Goal: Task Accomplishment & Management: Manage account settings

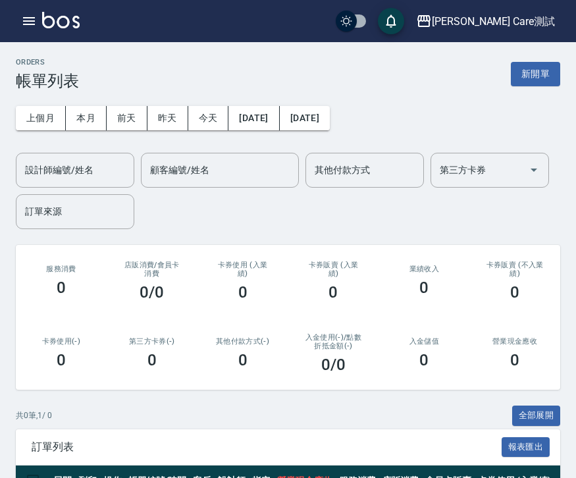
scroll to position [80, 0]
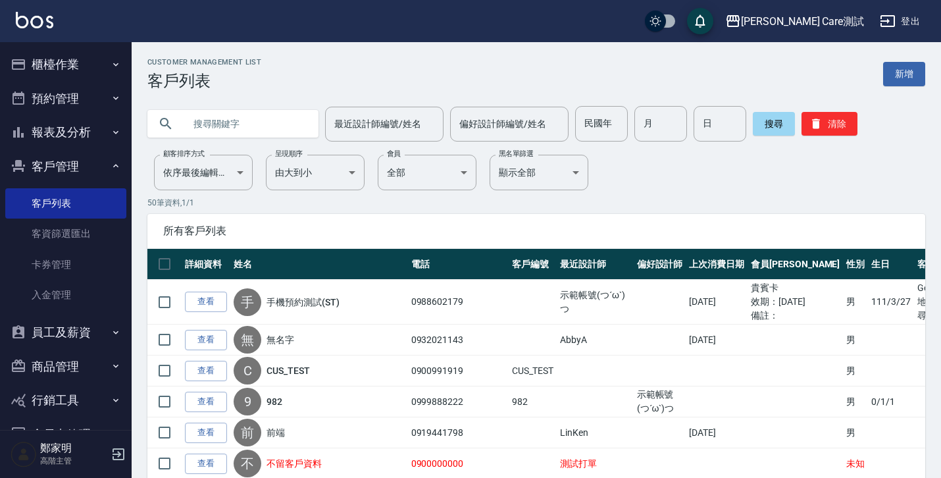
click at [91, 66] on button "櫃檯作業" at bounding box center [65, 64] width 121 height 34
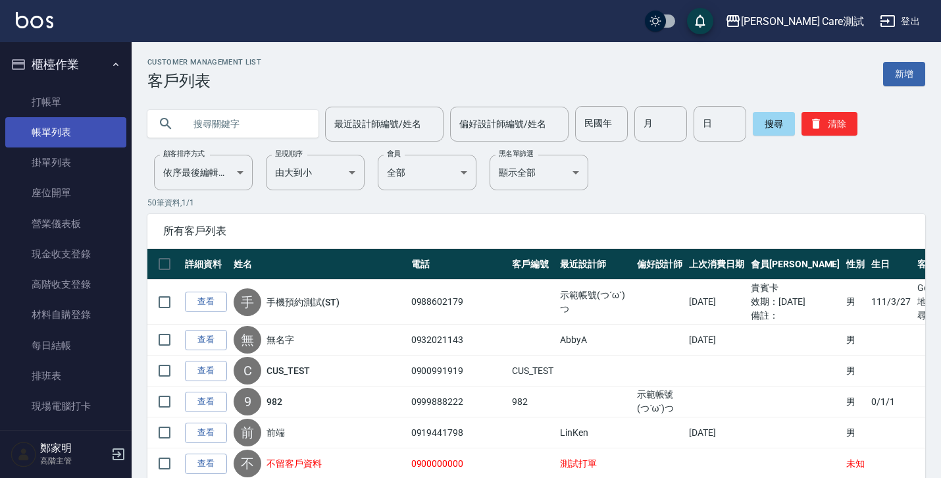
click at [85, 133] on link "帳單列表" at bounding box center [65, 132] width 121 height 30
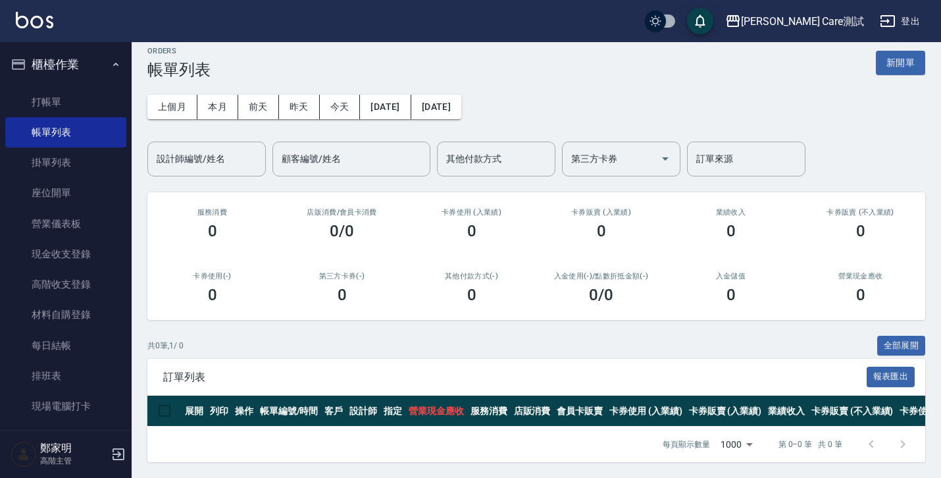
click at [643, 316] on div "ORDERS 帳單列表 新開單 上個月 本月 前天 昨天 今天 2025/08/13 2025/08/13 設計師編號/姓名 設計師編號/姓名 顧客編號/姓名…" at bounding box center [536, 254] width 809 height 447
click at [816, 24] on div "[PERSON_NAME] Care測試" at bounding box center [802, 21] width 123 height 16
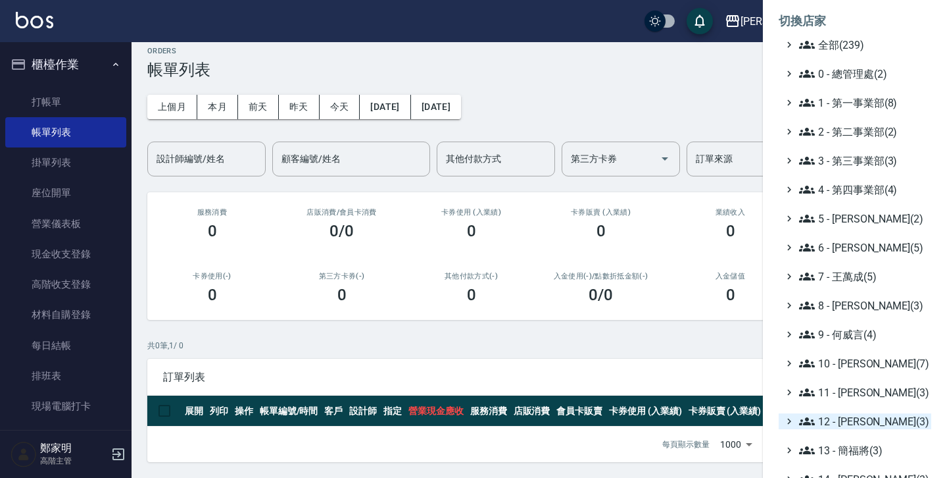
scroll to position [246, 0]
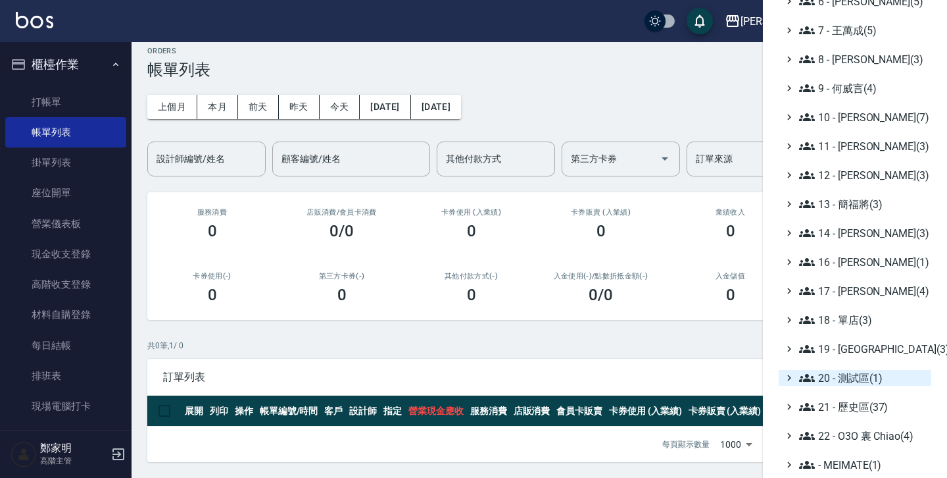
click at [790, 380] on icon at bounding box center [789, 378] width 12 height 12
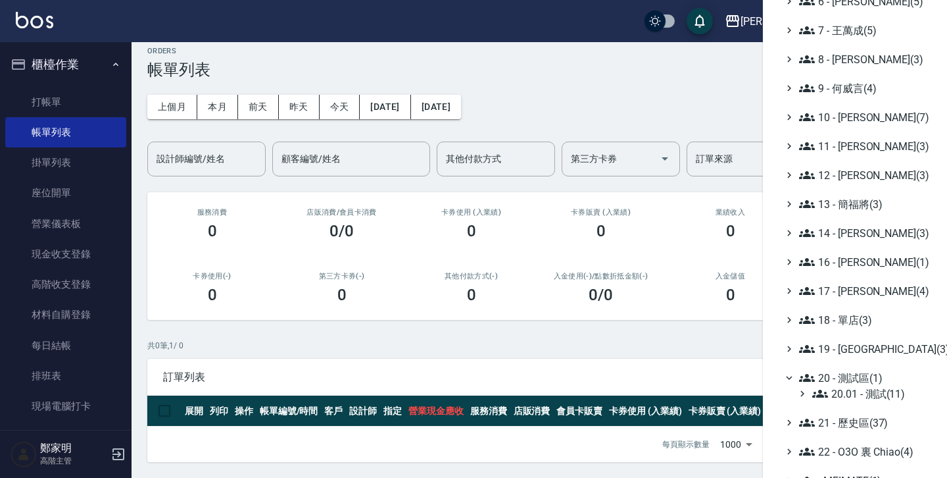
scroll to position [262, 0]
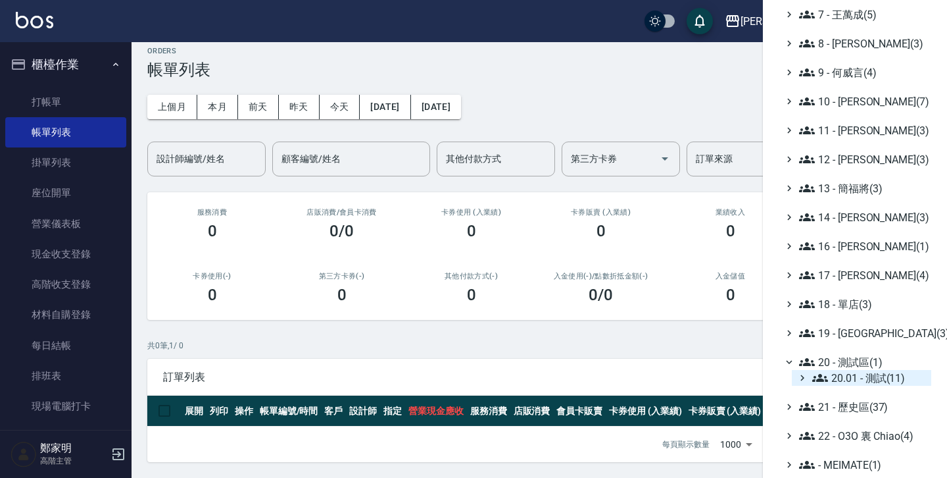
click at [799, 380] on icon at bounding box center [802, 378] width 12 height 12
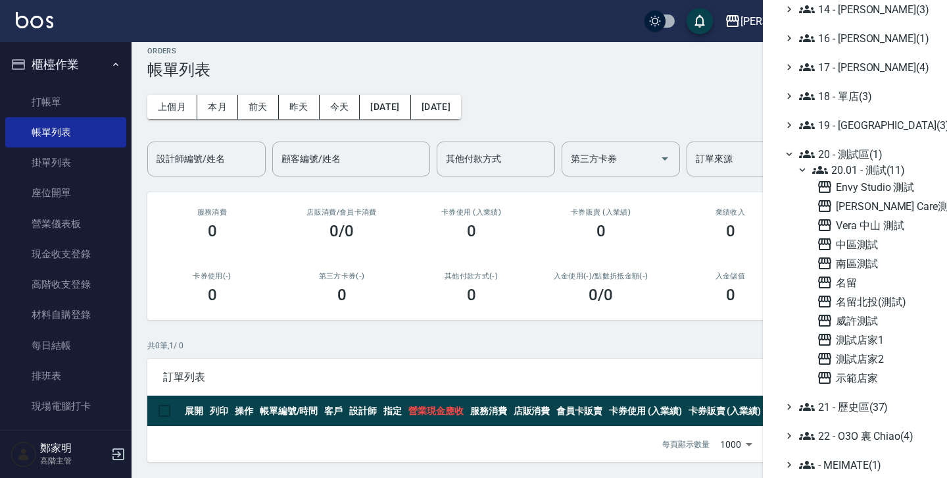
scroll to position [0, 0]
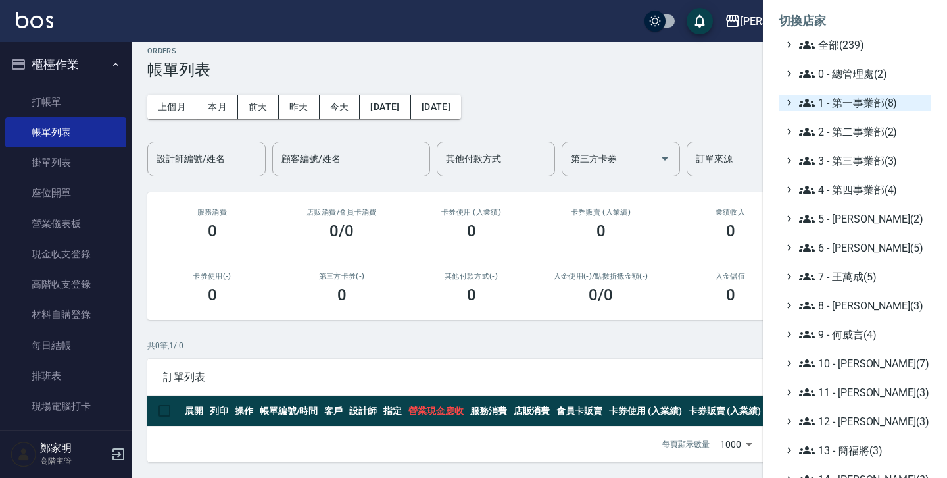
click at [794, 99] on icon at bounding box center [789, 103] width 12 height 12
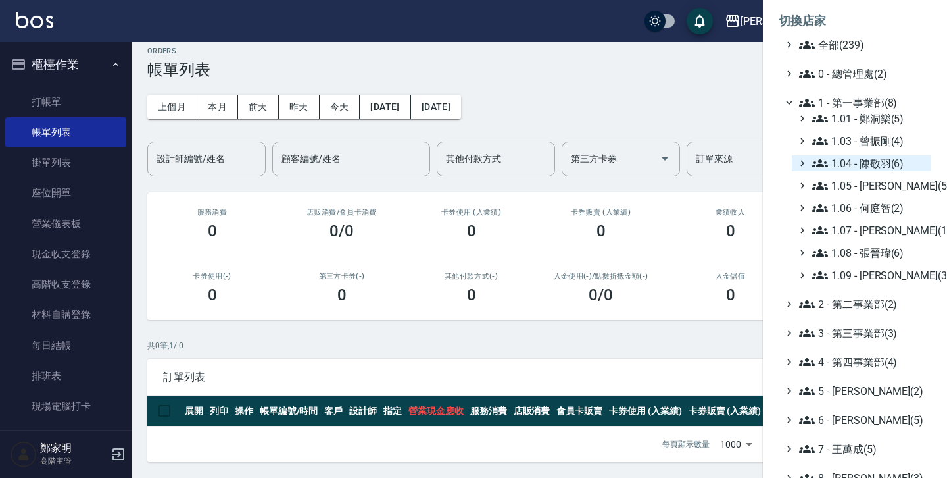
click at [799, 160] on icon at bounding box center [802, 163] width 12 height 12
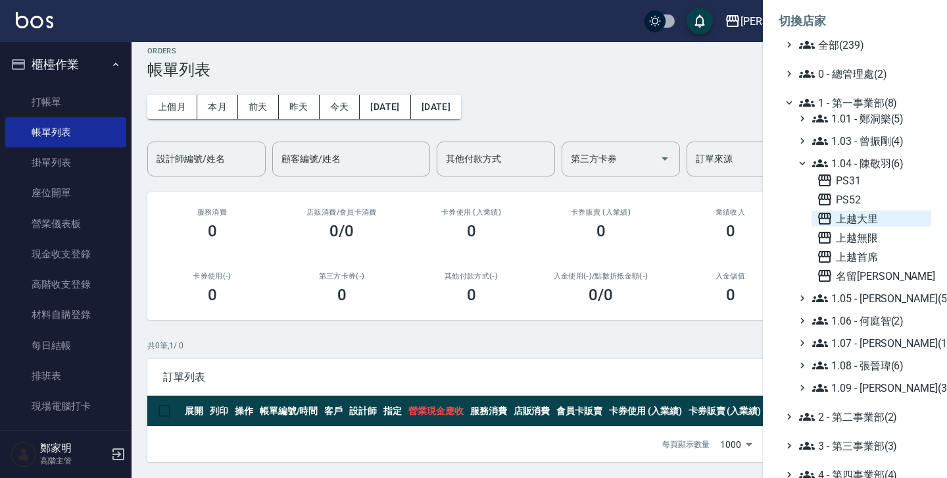
click at [841, 217] on span "上越大里" at bounding box center [871, 218] width 109 height 16
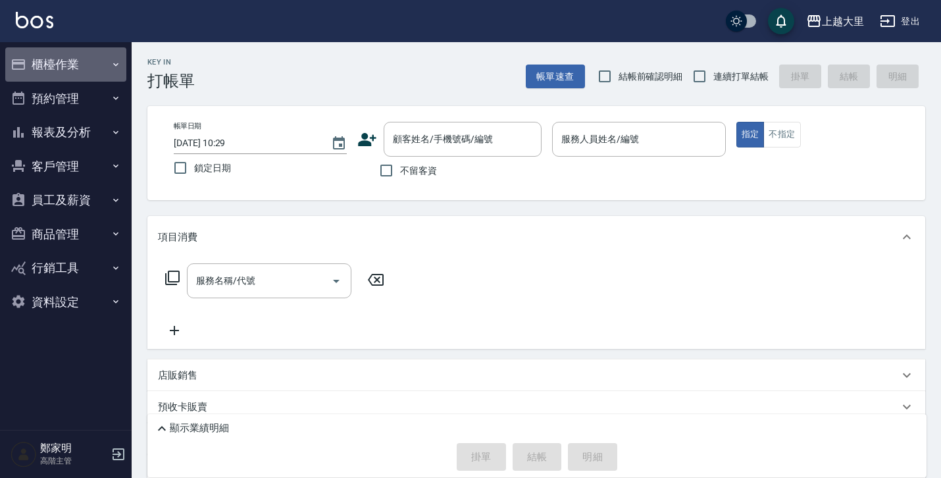
click at [103, 64] on button "櫃檯作業" at bounding box center [65, 64] width 121 height 34
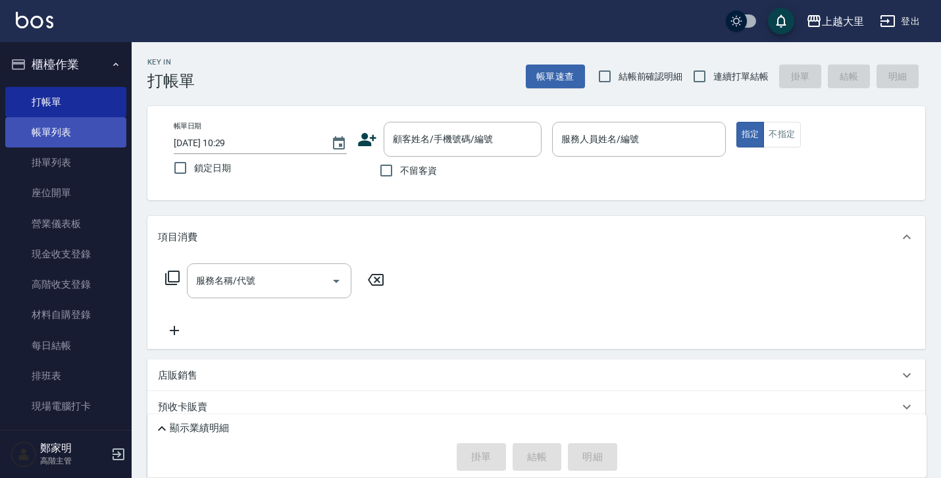
click at [83, 141] on link "帳單列表" at bounding box center [65, 132] width 121 height 30
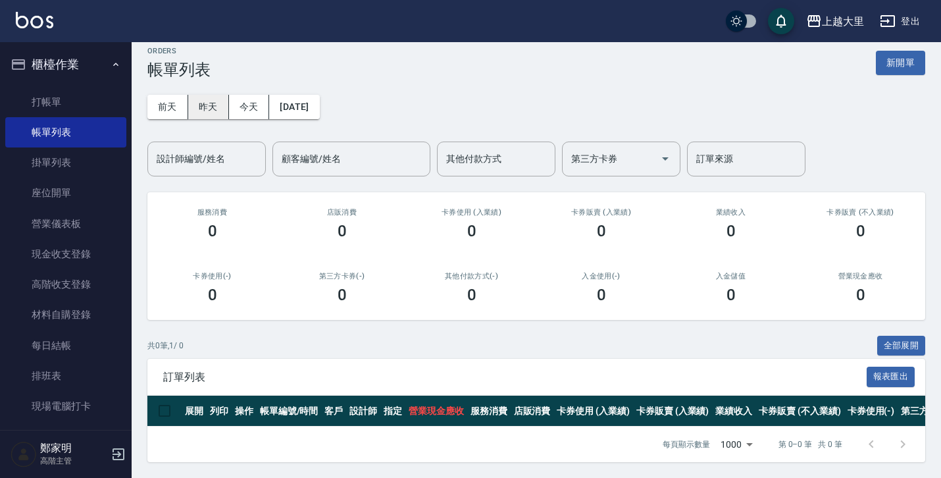
click at [205, 97] on button "昨天" at bounding box center [208, 107] width 41 height 24
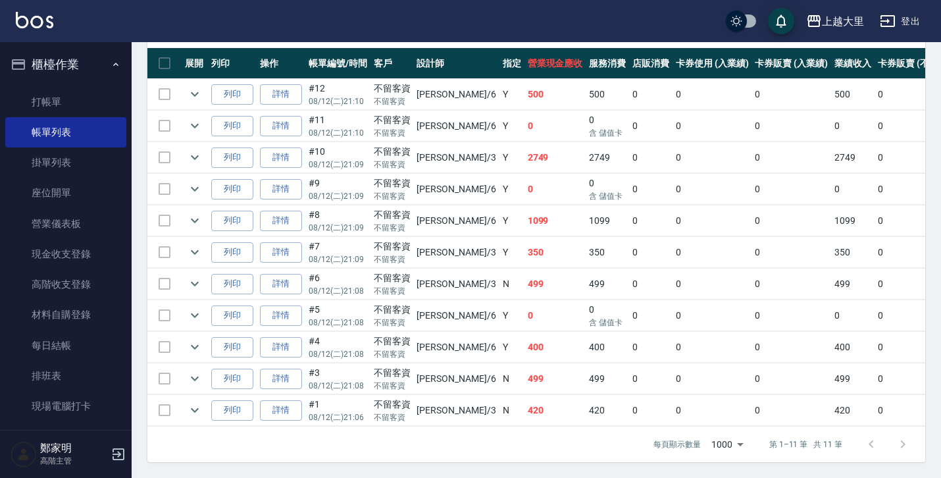
click at [99, 64] on button "櫃檯作業" at bounding box center [65, 64] width 121 height 34
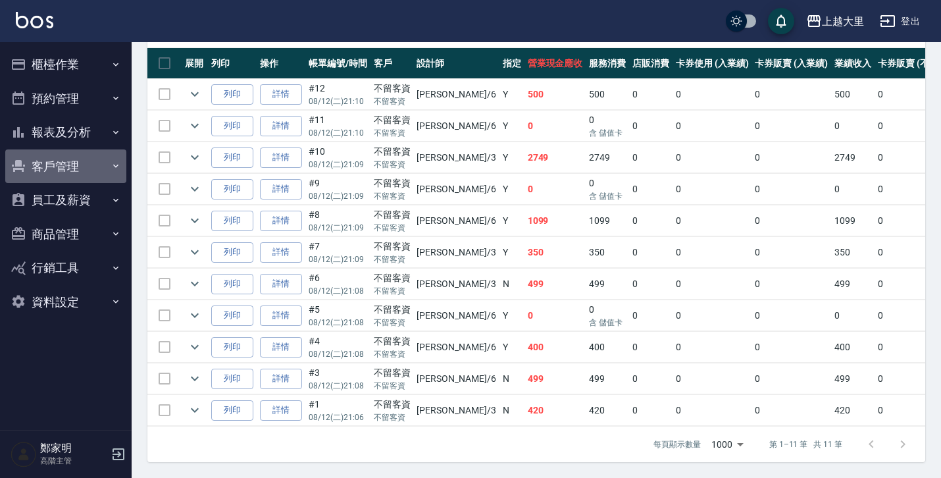
click at [98, 170] on button "客戶管理" at bounding box center [65, 166] width 121 height 34
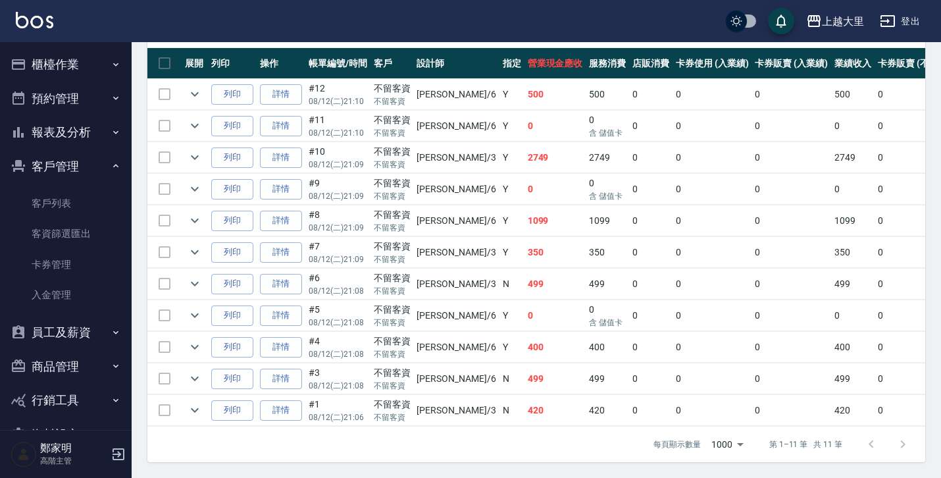
click at [98, 134] on button "報表及分析" at bounding box center [65, 132] width 121 height 34
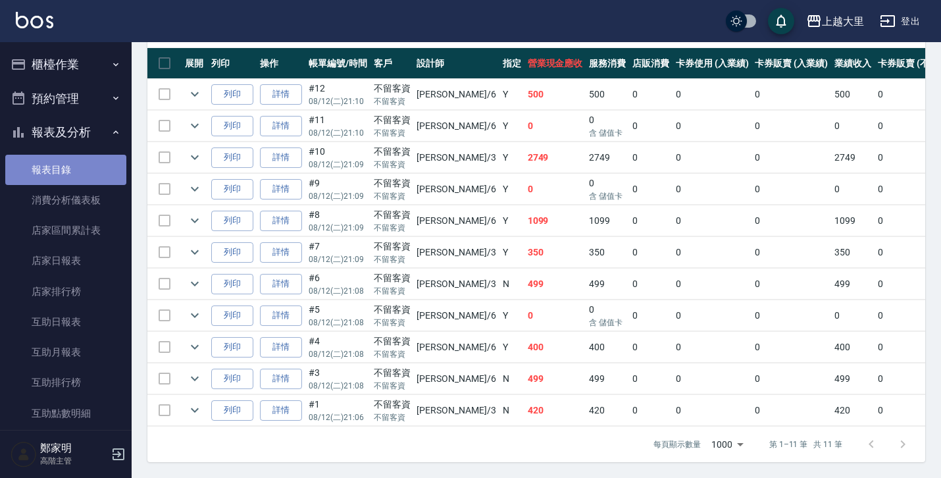
click at [92, 169] on link "報表目錄" at bounding box center [65, 170] width 121 height 30
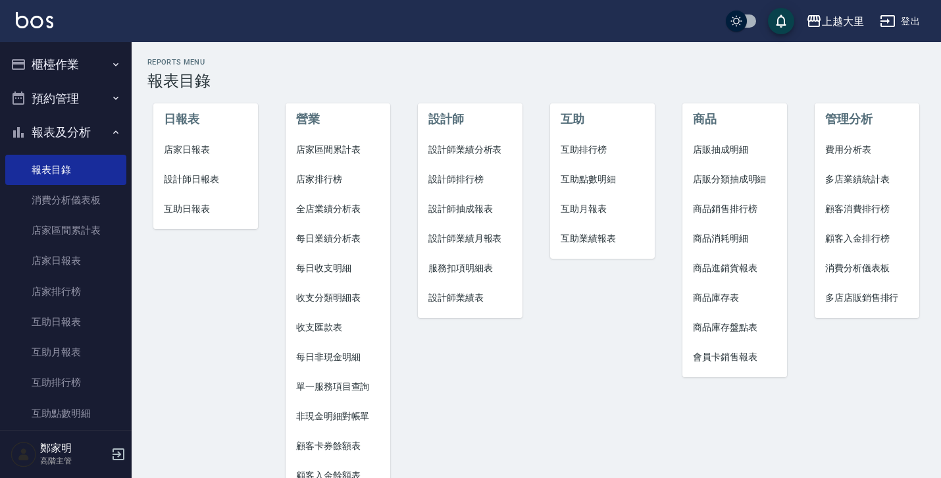
click at [186, 149] on span "店家日報表" at bounding box center [206, 150] width 84 height 14
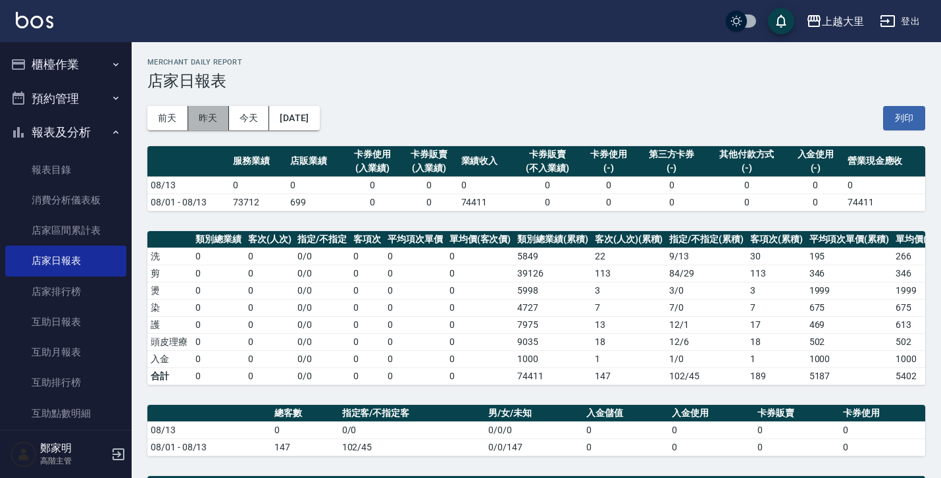
click at [210, 122] on button "昨天" at bounding box center [208, 118] width 41 height 24
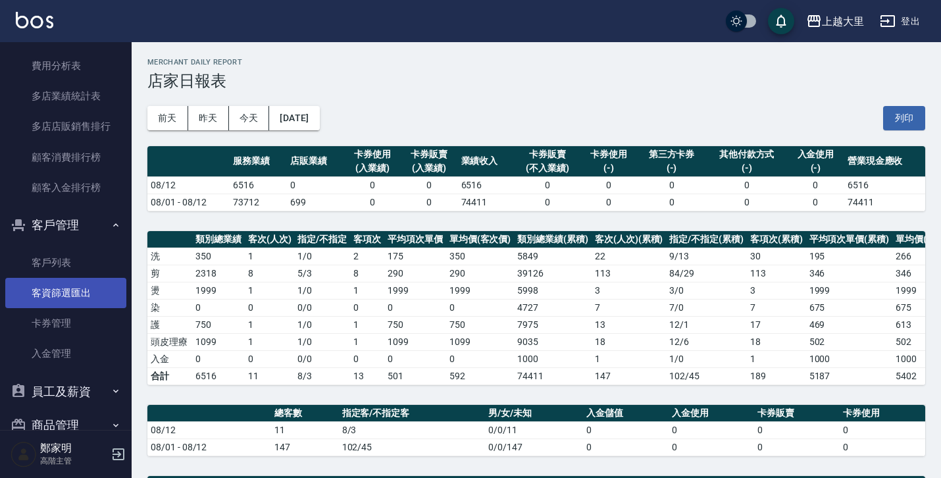
scroll to position [1242, 0]
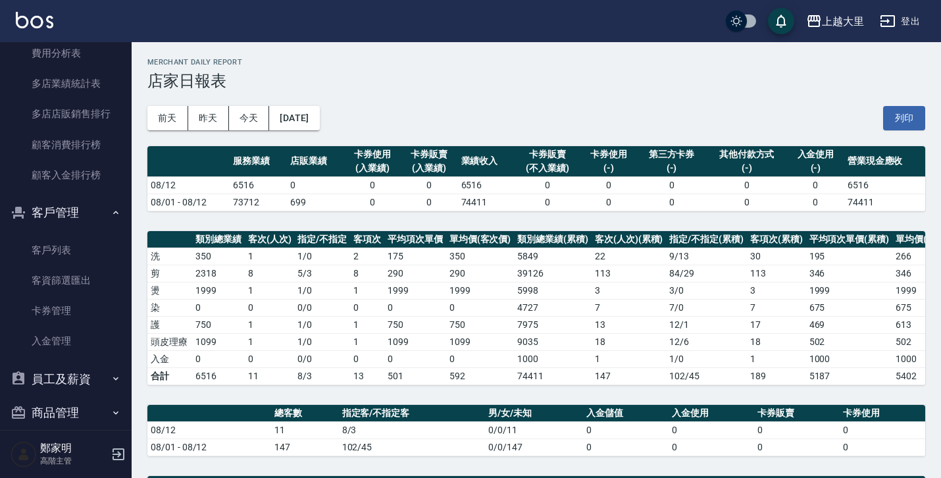
click at [90, 212] on button "客戶管理" at bounding box center [65, 212] width 121 height 34
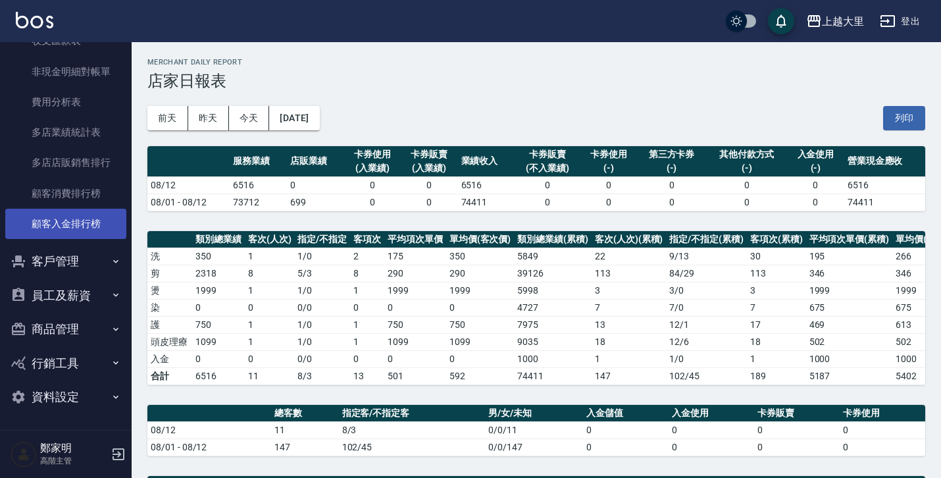
scroll to position [1193, 0]
click at [80, 299] on button "員工及薪資" at bounding box center [65, 295] width 121 height 34
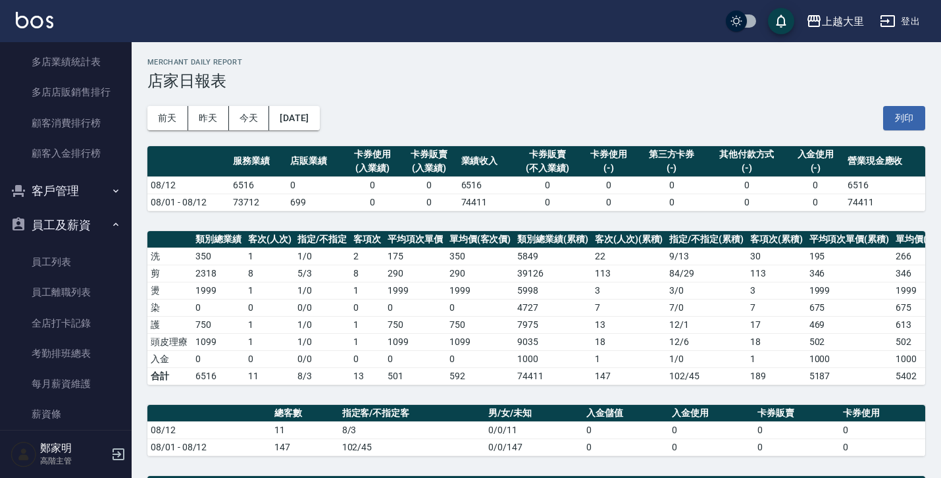
scroll to position [1259, 0]
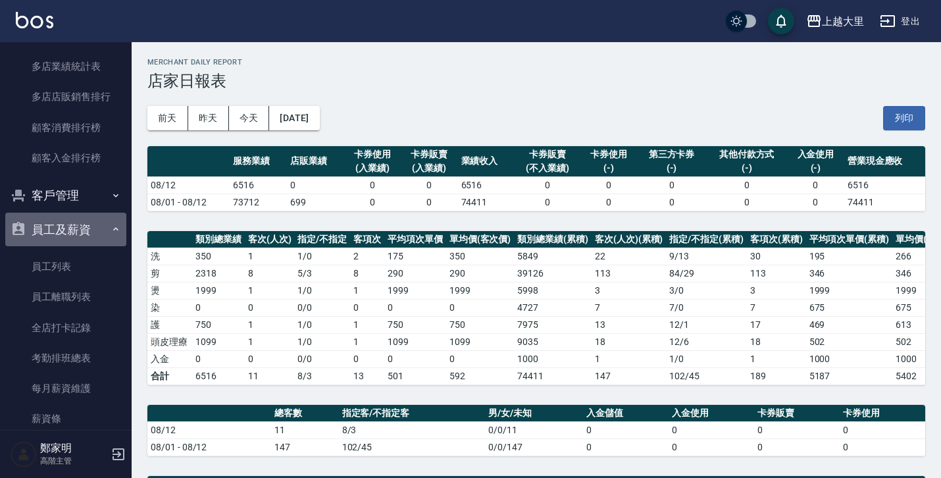
click at [89, 224] on button "員工及薪資" at bounding box center [65, 229] width 121 height 34
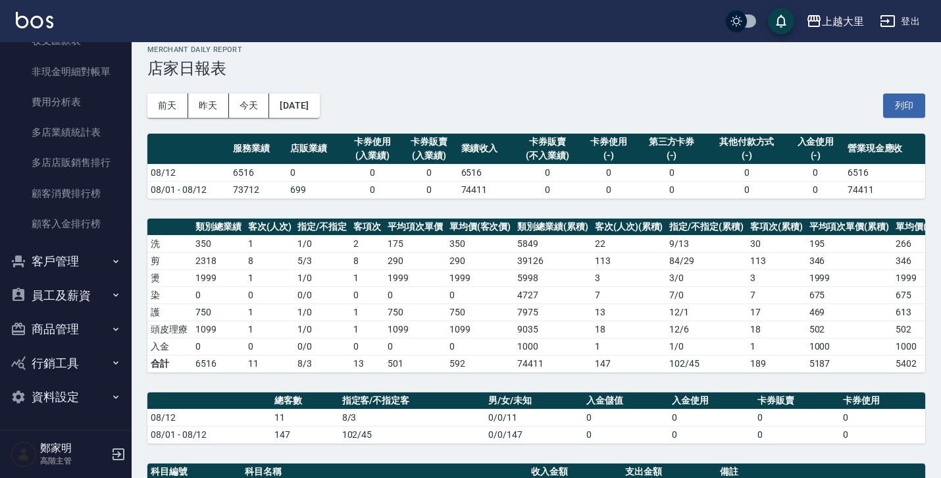
scroll to position [14, 0]
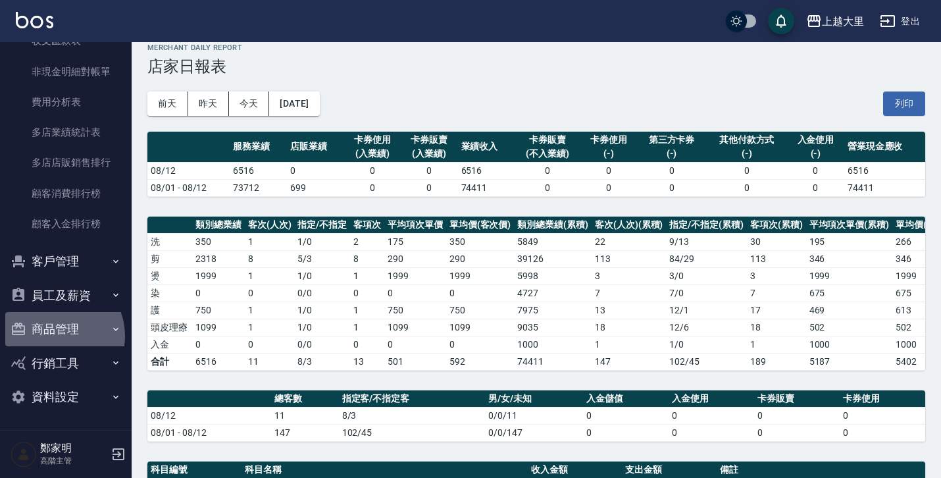
click at [54, 335] on button "商品管理" at bounding box center [65, 329] width 121 height 34
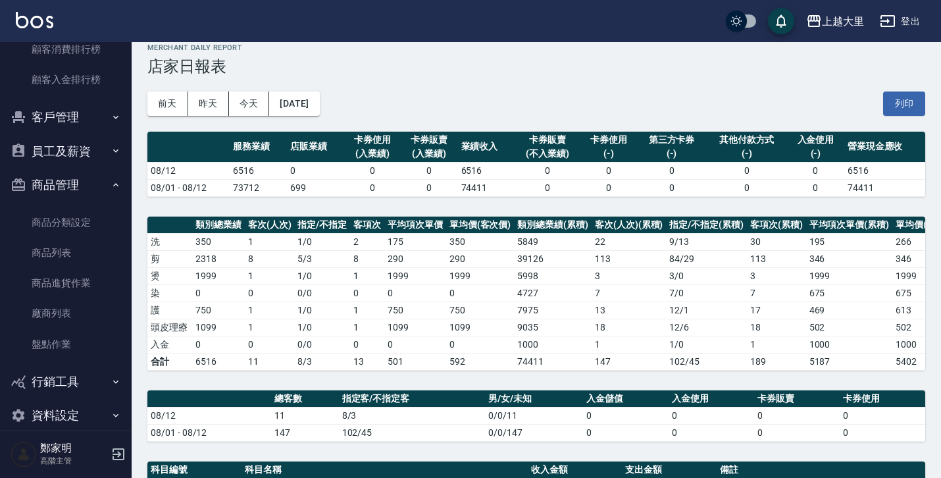
scroll to position [1356, 0]
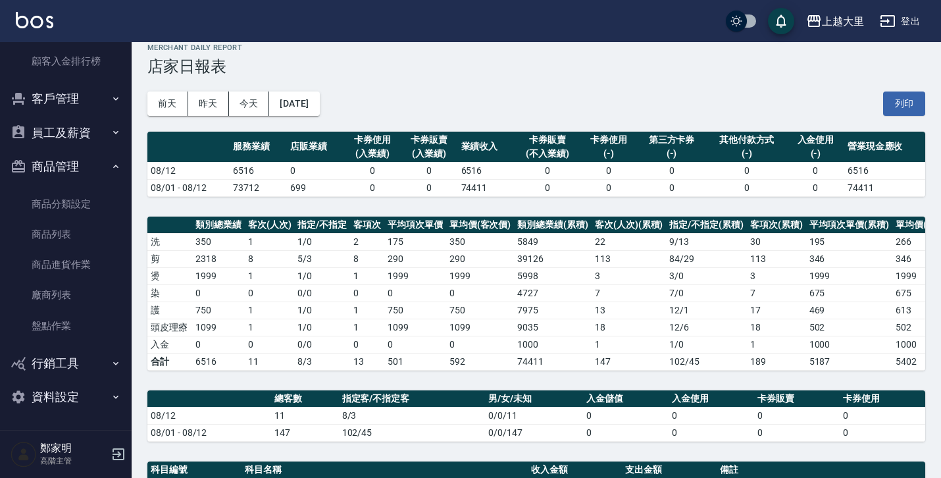
click at [54, 353] on button "行銷工具" at bounding box center [65, 363] width 121 height 34
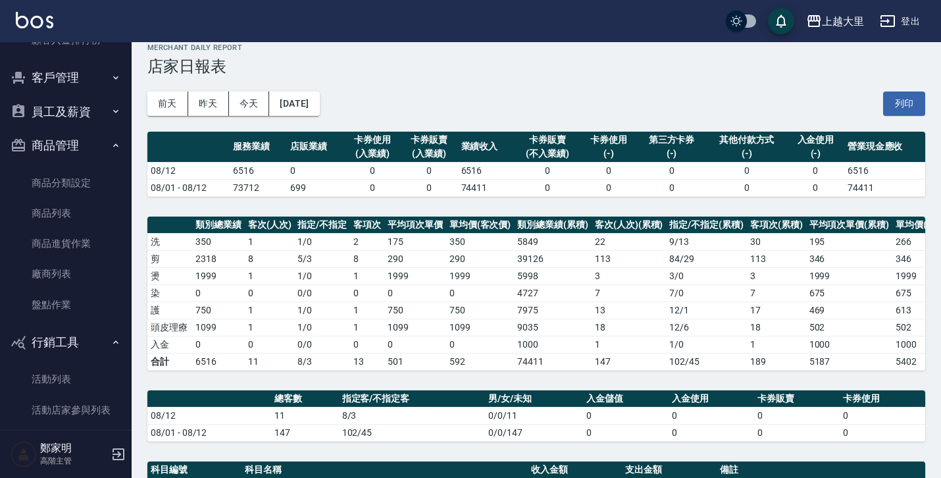
scroll to position [1458, 0]
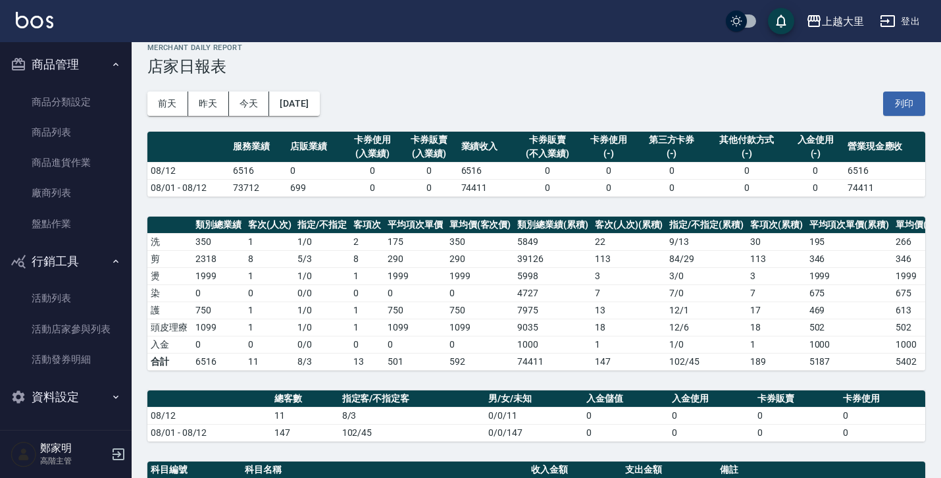
click at [65, 394] on button "資料設定" at bounding box center [65, 397] width 121 height 34
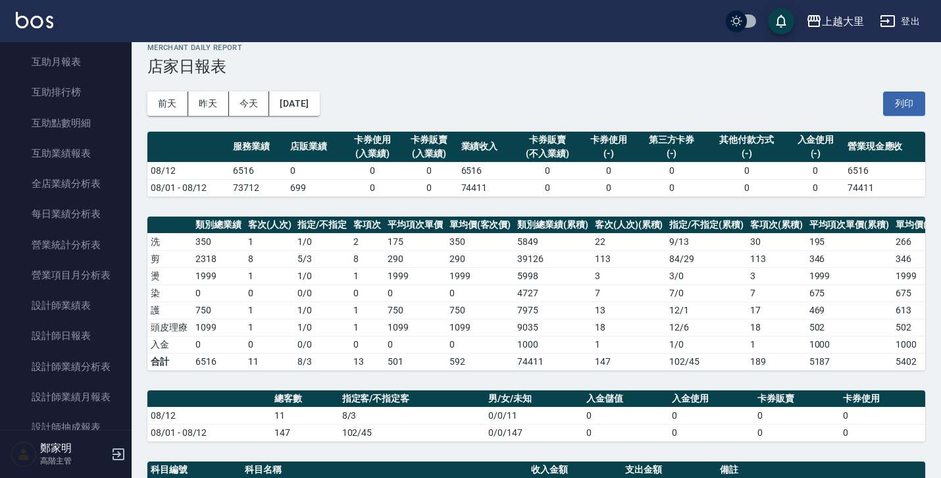
scroll to position [0, 0]
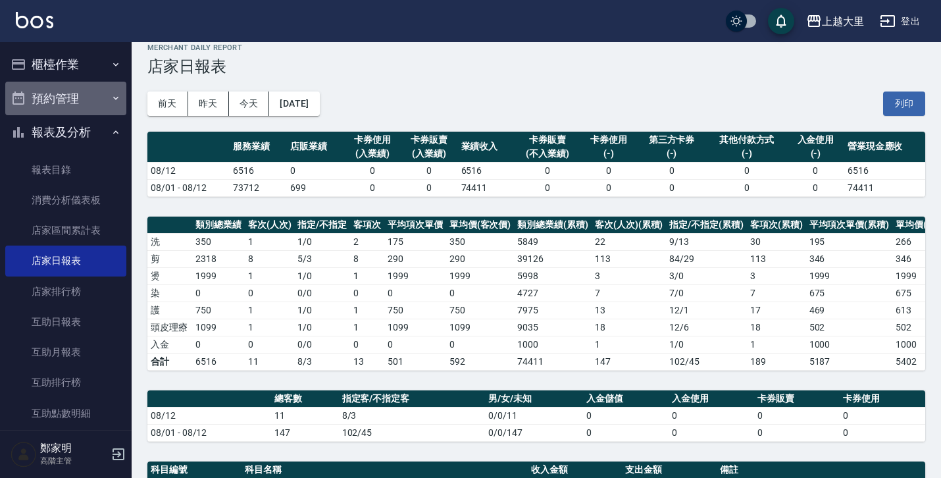
click at [70, 100] on button "預約管理" at bounding box center [65, 99] width 121 height 34
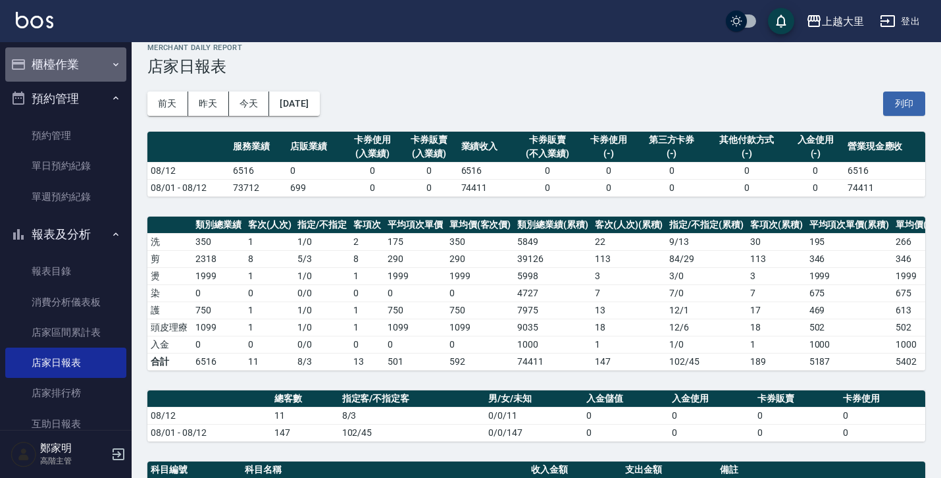
click at [76, 64] on button "櫃檯作業" at bounding box center [65, 64] width 121 height 34
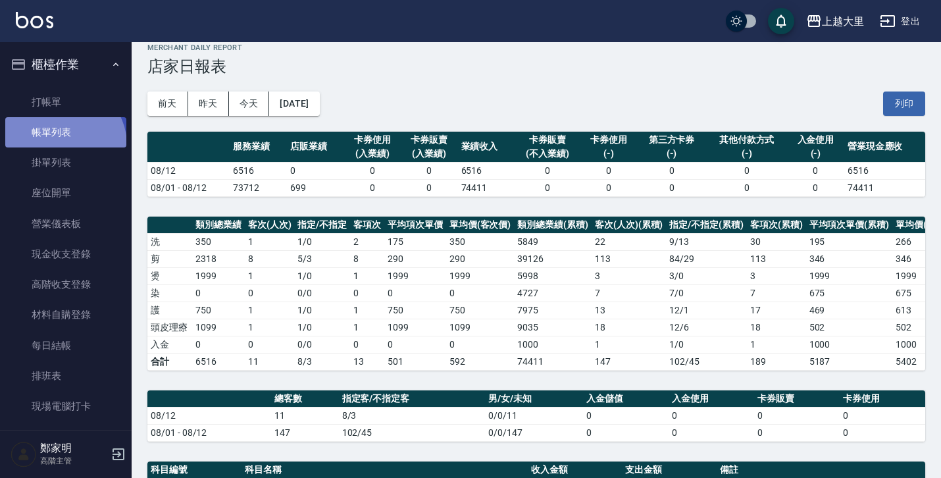
click at [62, 145] on link "帳單列表" at bounding box center [65, 132] width 121 height 30
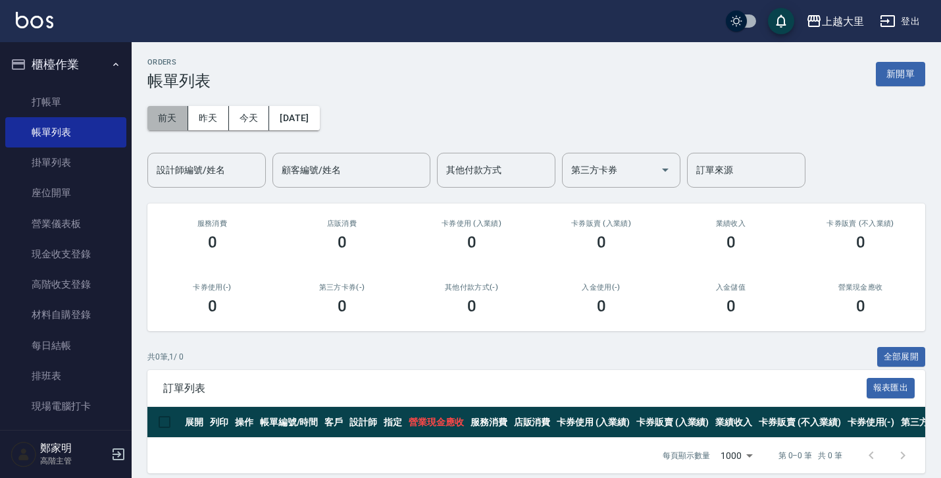
click at [176, 114] on button "前天" at bounding box center [167, 118] width 41 height 24
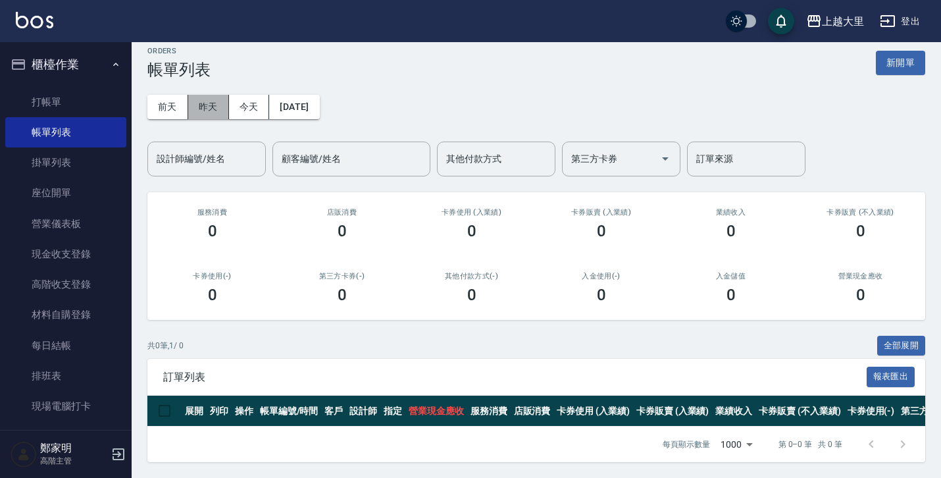
click at [214, 97] on button "昨天" at bounding box center [208, 107] width 41 height 24
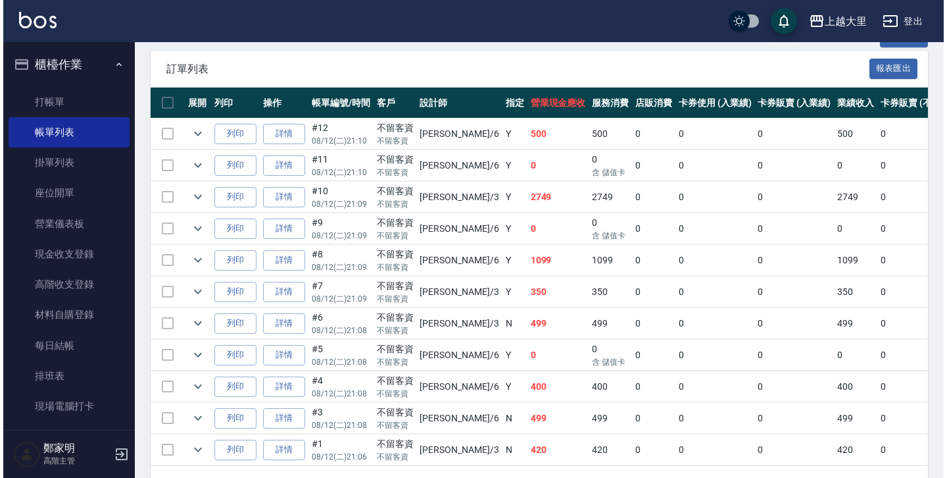
scroll to position [318, 0]
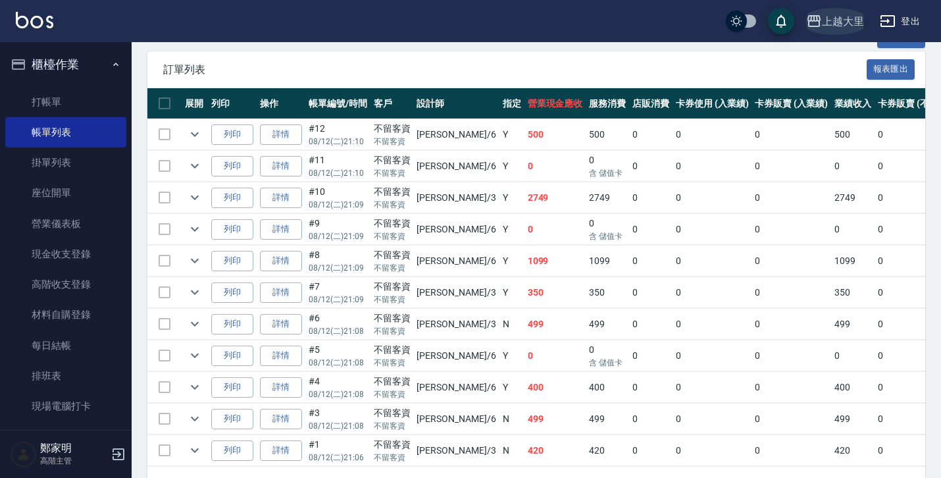
click at [846, 30] on button "上越大里" at bounding box center [834, 21] width 68 height 27
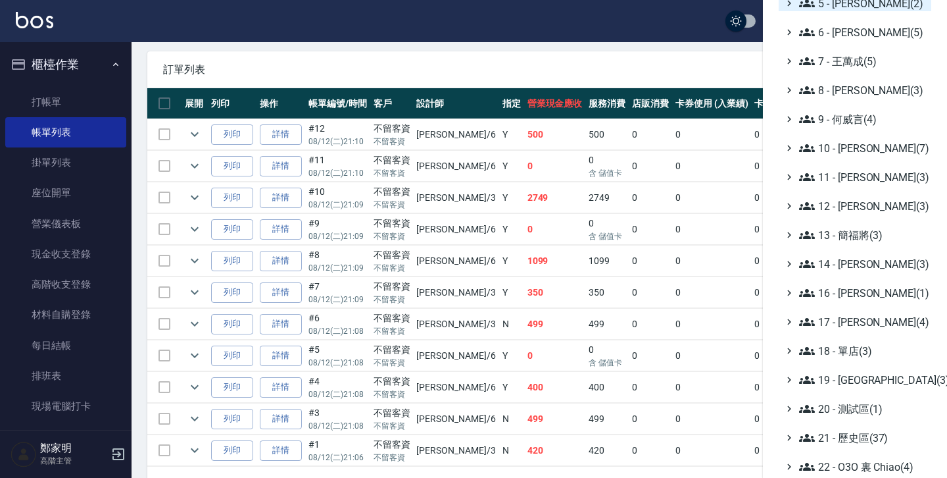
scroll to position [246, 0]
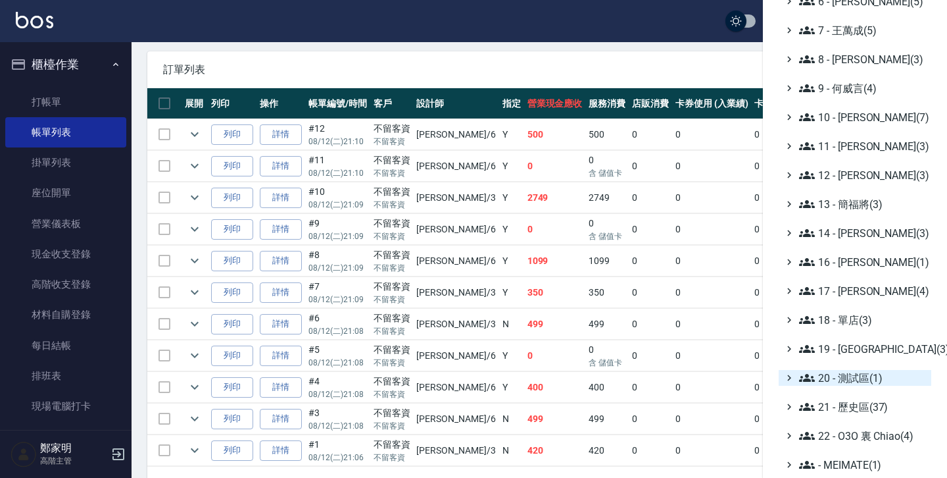
click at [783, 374] on icon at bounding box center [789, 378] width 12 height 12
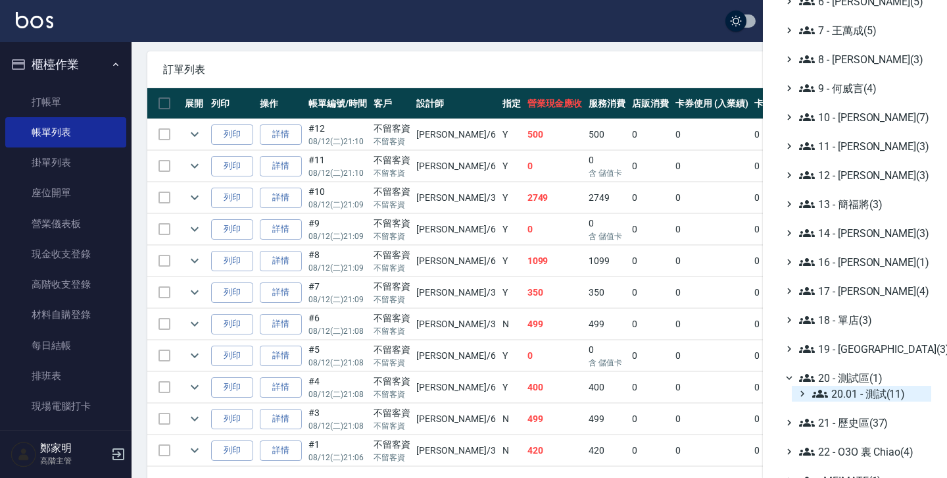
click at [797, 400] on div "20.01 - 測試(11)" at bounding box center [861, 393] width 139 height 16
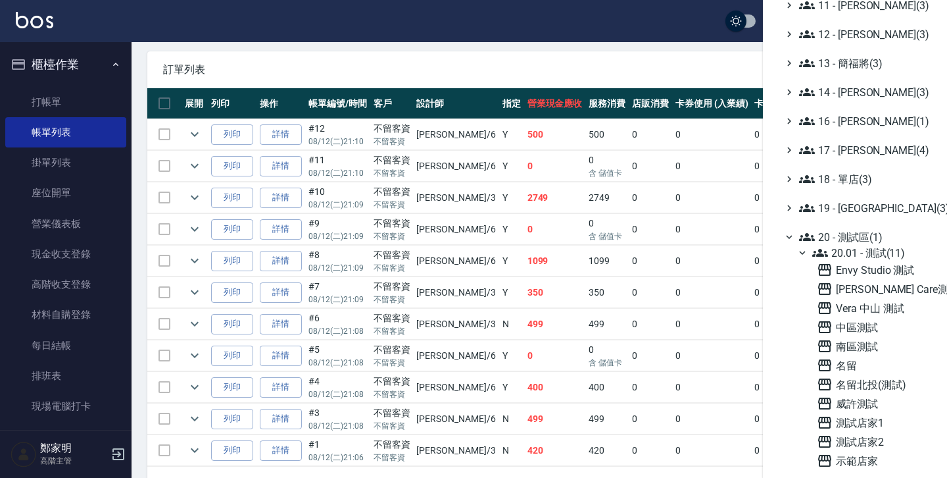
scroll to position [470, 0]
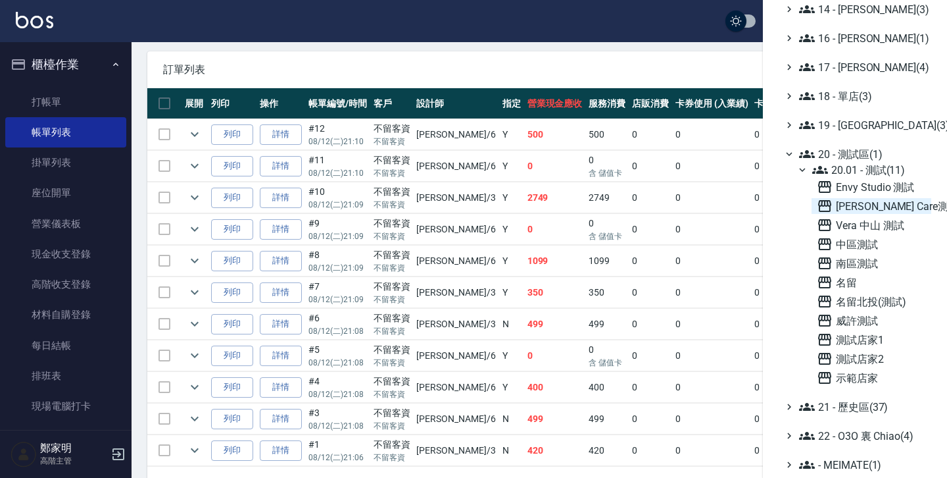
click at [846, 208] on span "[PERSON_NAME] Care測試" at bounding box center [871, 206] width 109 height 16
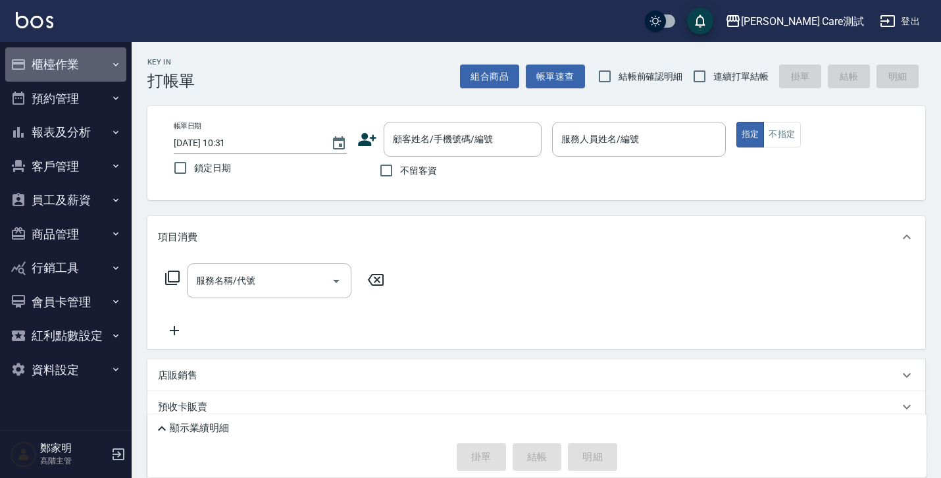
click at [59, 77] on button "櫃檯作業" at bounding box center [65, 64] width 121 height 34
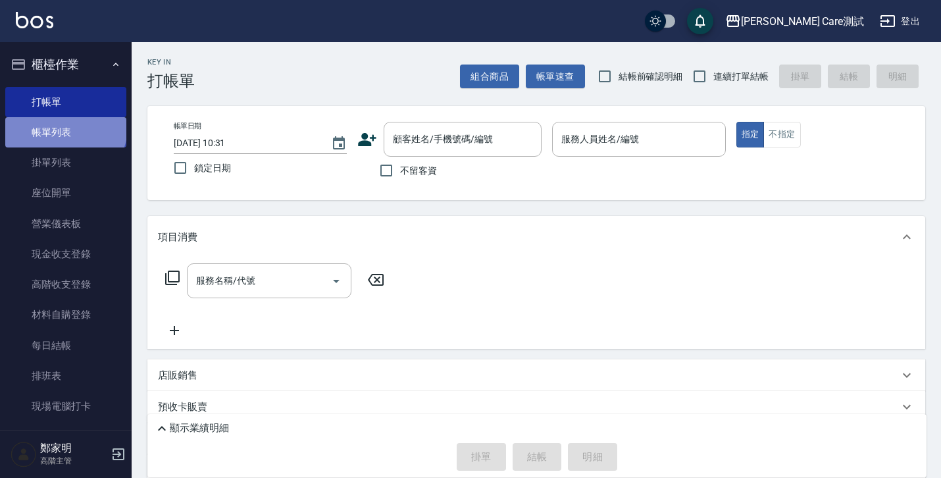
click at [64, 127] on link "帳單列表" at bounding box center [65, 132] width 121 height 30
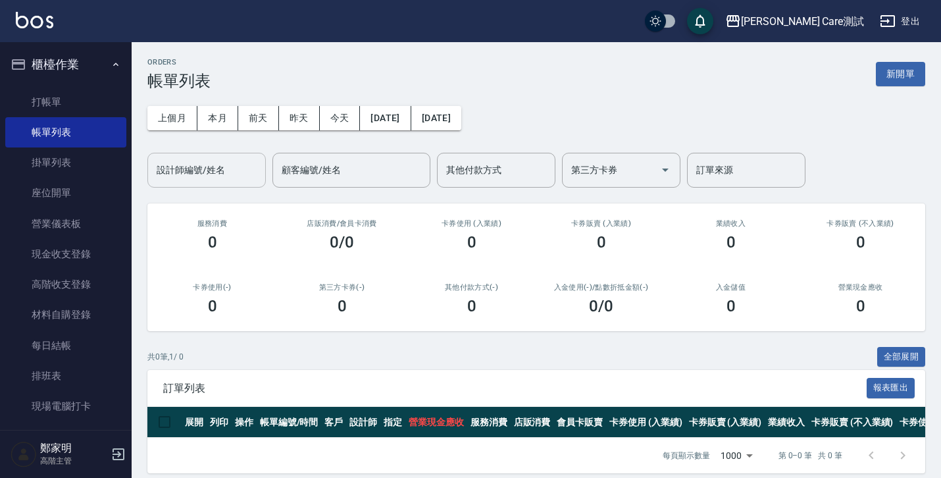
scroll to position [22, 0]
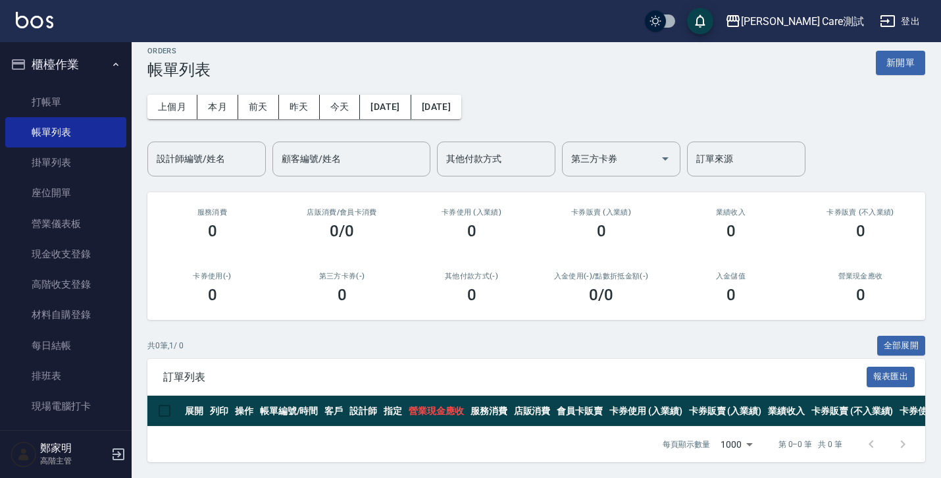
click at [255, 341] on div "共 0 筆, 1 / 0 全部展開" at bounding box center [535, 345] width 777 height 20
click at [189, 97] on button "上個月" at bounding box center [172, 107] width 50 height 24
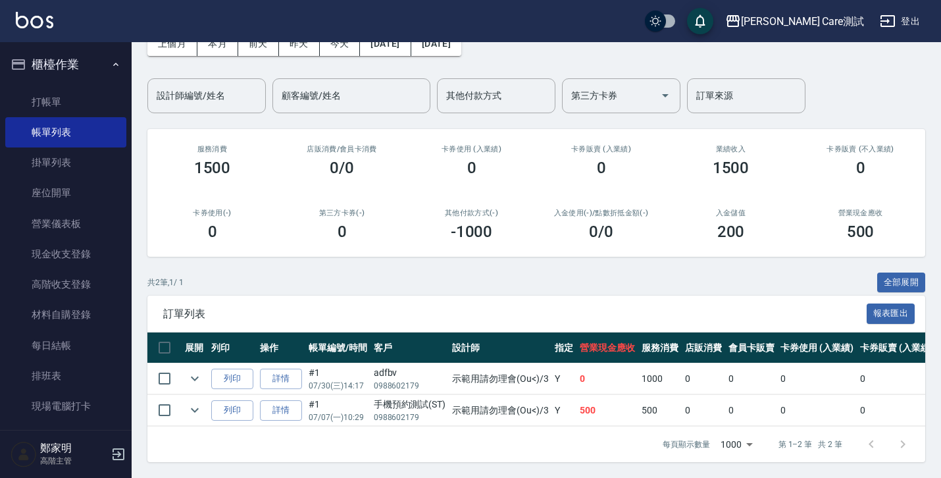
scroll to position [84, 0]
click at [635, 247] on div "ORDERS 帳單列表 新開單 上個月 本月 前天 昨天 今天 2025/07/01 2025/07/31 設計師編號/姓名 設計師編號/姓名 顧客編號/姓名…" at bounding box center [536, 223] width 809 height 510
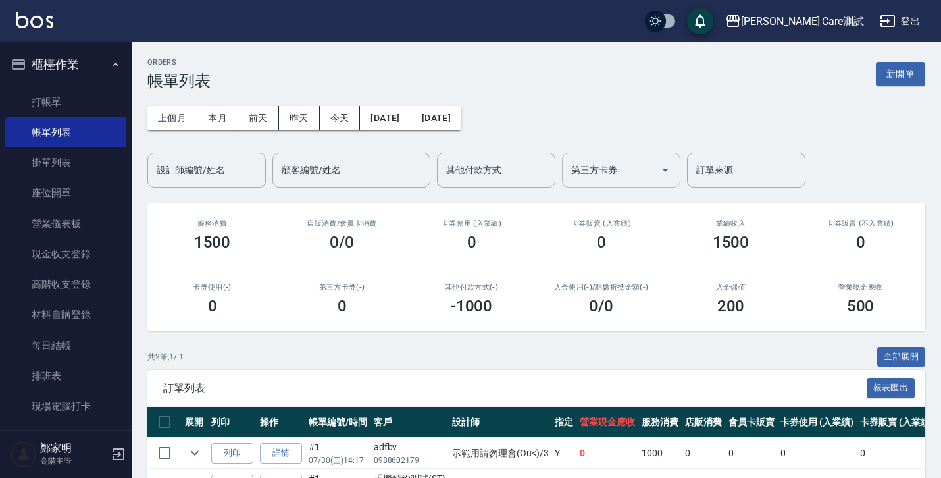
click at [658, 170] on icon "Open" at bounding box center [665, 170] width 16 height 16
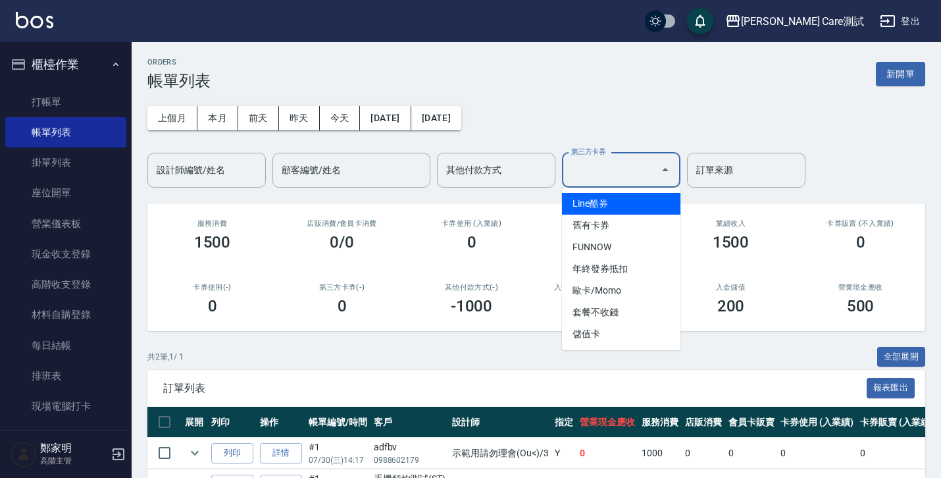
click at [662, 99] on div "上個月 本月 前天 昨天 今天 2025/07/01 2025/07/31 設計師編號/姓名 設計師編號/姓名 顧客編號/姓名 顧客編號/姓名 其他付款方式 …" at bounding box center [535, 138] width 777 height 97
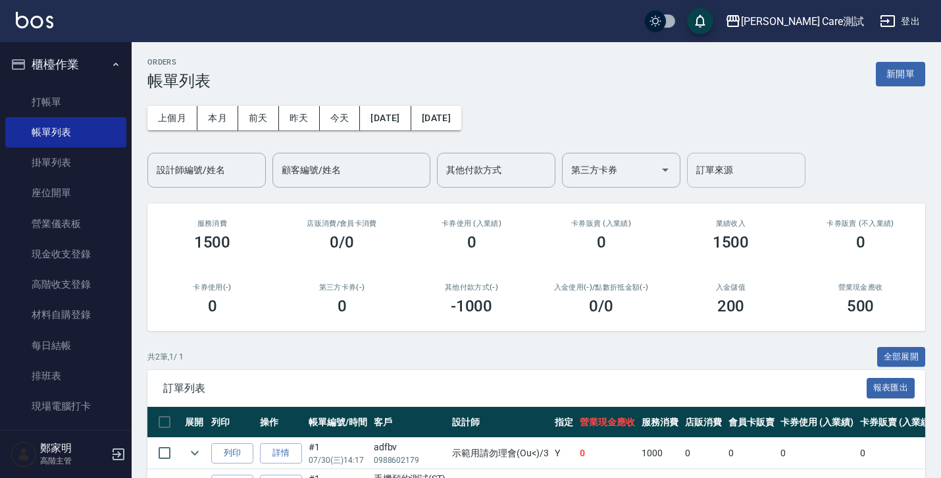
click at [769, 176] on input "訂單來源" at bounding box center [746, 170] width 107 height 23
click at [848, 177] on div "上個月 本月 前天 昨天 今天 2025/07/01 2025/07/31 設計師編號/姓名 設計師編號/姓名 顧客編號/姓名 顧客編號/姓名 其他付款方式 …" at bounding box center [535, 138] width 777 height 97
click at [536, 183] on div "其他付款方式" at bounding box center [496, 170] width 118 height 35
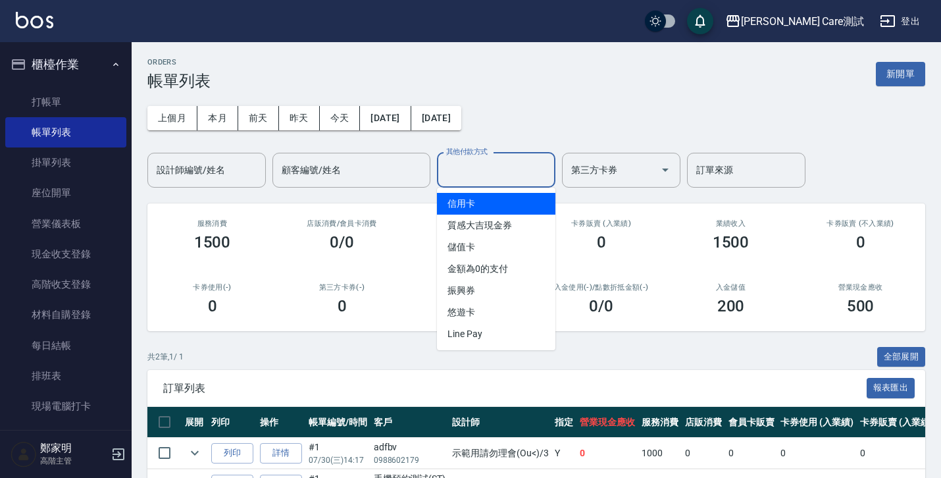
click at [614, 110] on div "上個月 本月 前天 昨天 今天 2025/07/01 2025/07/31 設計師編號/姓名 設計師編號/姓名 顧客編號/姓名 顧客編號/姓名 其他付款方式 …" at bounding box center [535, 138] width 777 height 97
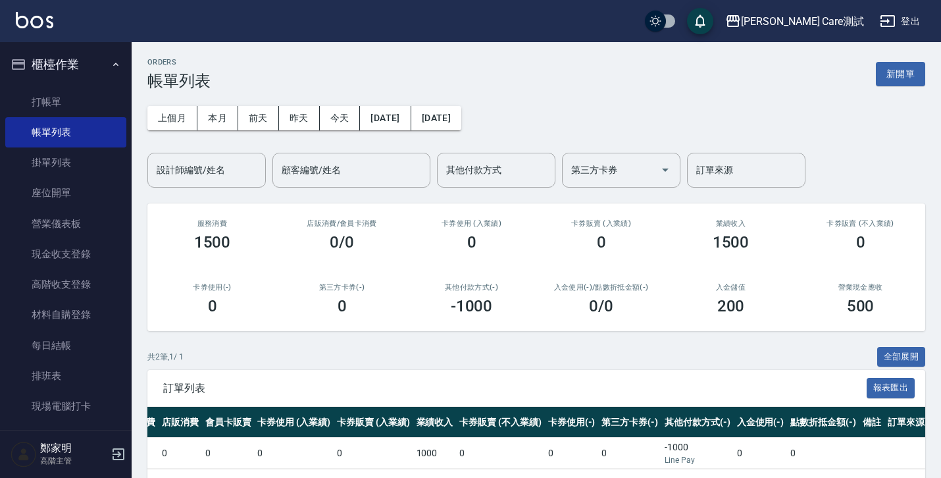
scroll to position [0, 523]
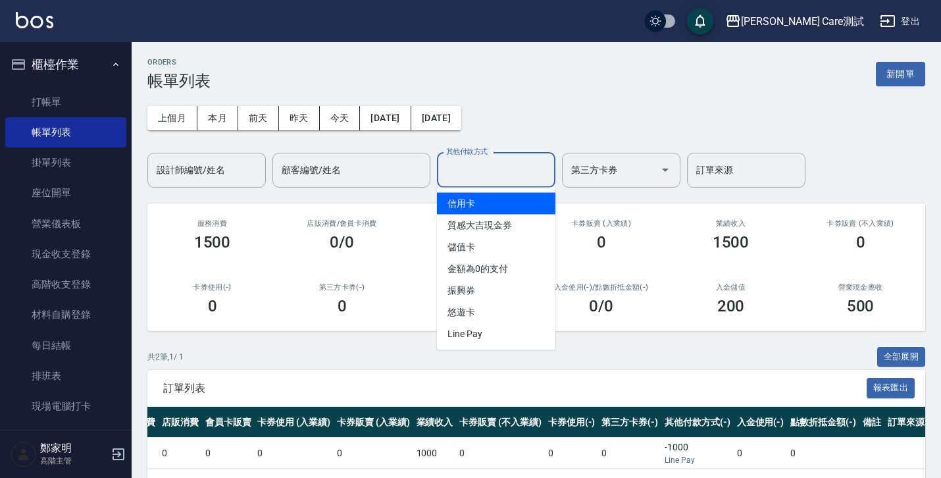
click at [536, 170] on input "其他付款方式" at bounding box center [496, 170] width 107 height 23
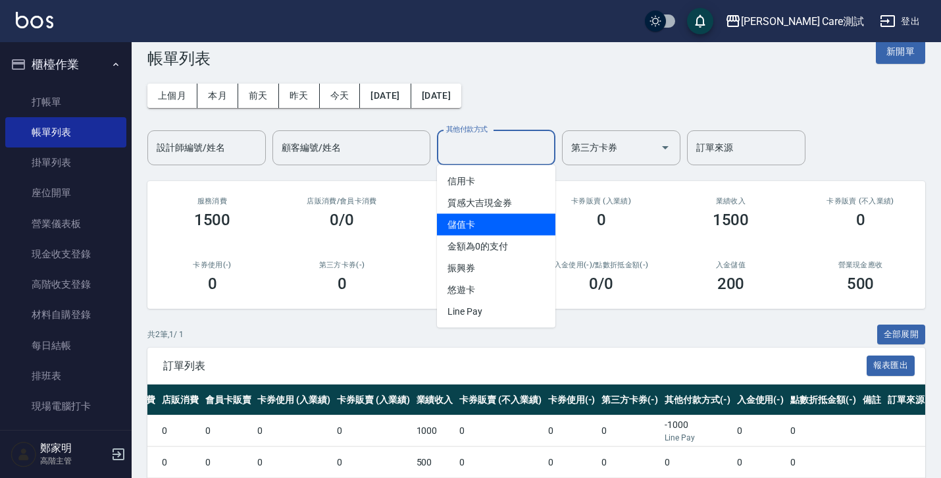
scroll to position [26, 0]
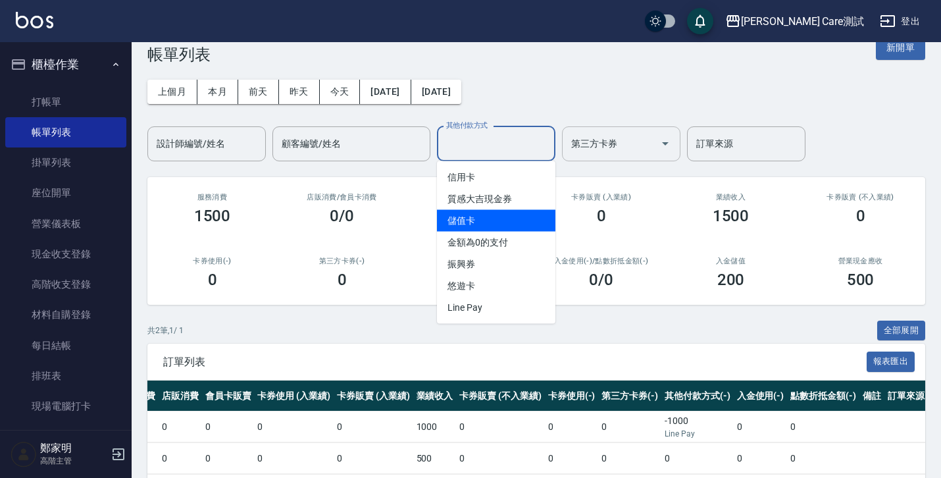
click at [600, 147] on input "第三方卡券" at bounding box center [611, 143] width 87 height 23
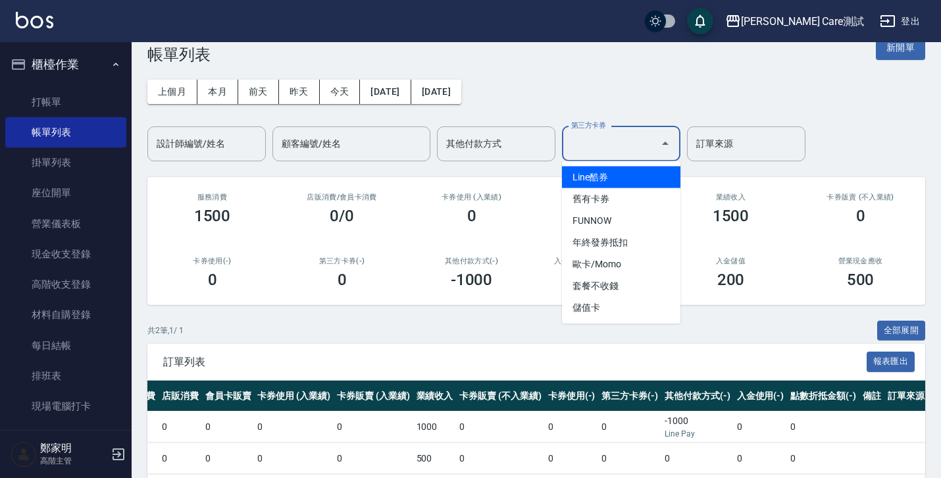
click at [742, 324] on div "共 2 筆, 1 / 1 全部展開" at bounding box center [535, 330] width 777 height 20
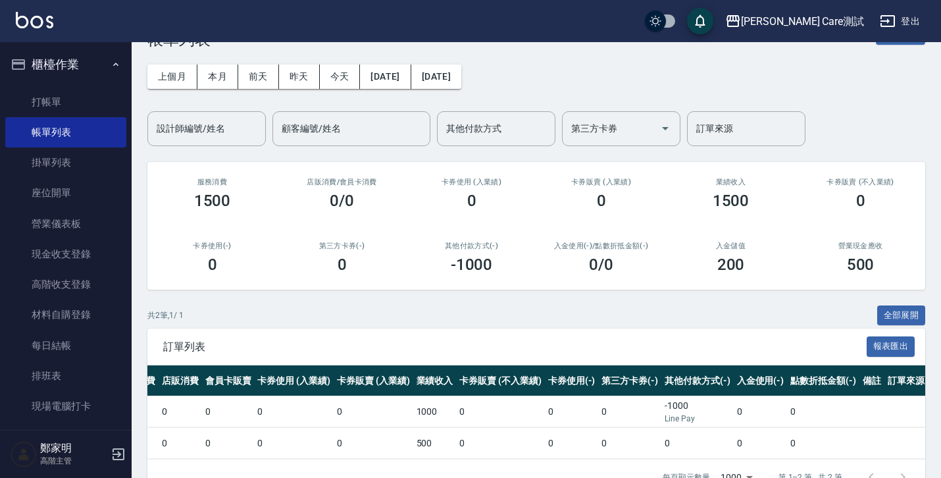
scroll to position [44, 0]
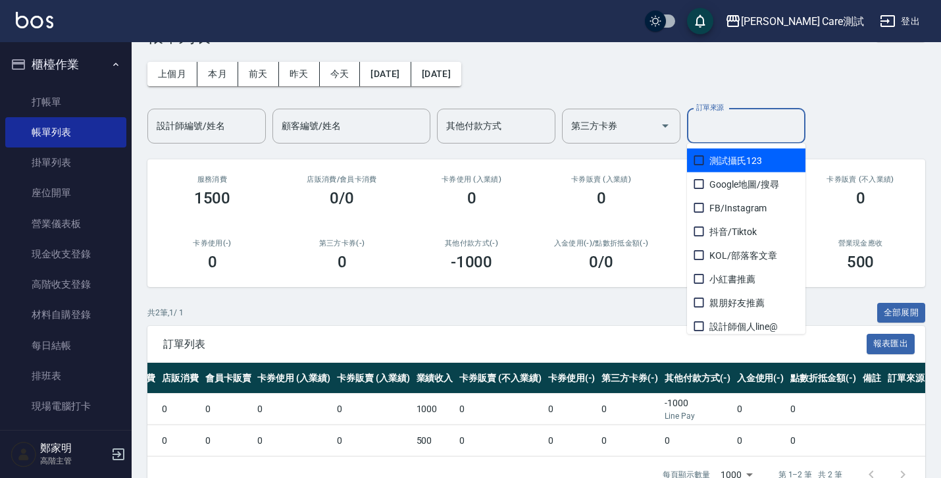
click at [734, 115] on input "訂單來源" at bounding box center [746, 125] width 107 height 23
click at [694, 82] on div "上個月 本月 前天 昨天 今天 2025/07/01 2025/07/31 設計師編號/姓名 設計師編號/姓名 顧客編號/姓名 顧客編號/姓名 其他付款方式 …" at bounding box center [535, 94] width 777 height 97
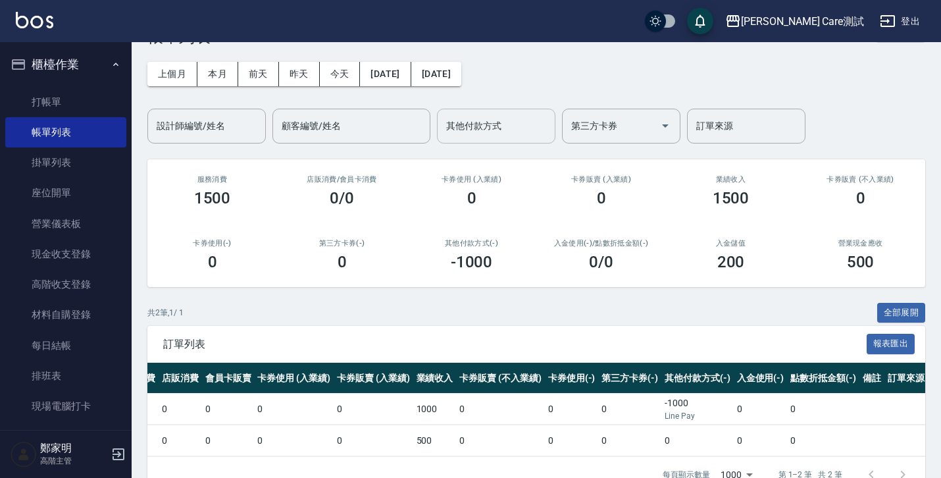
click at [524, 130] on input "其他付款方式" at bounding box center [496, 125] width 107 height 23
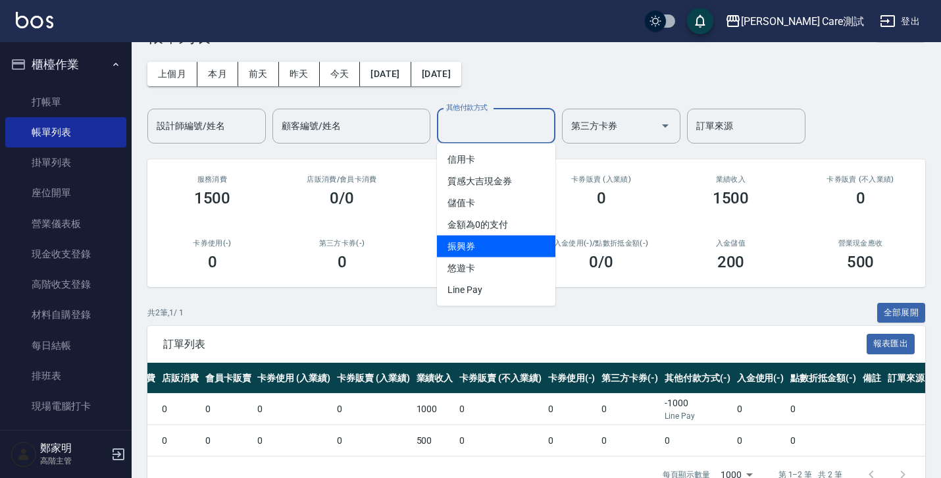
click at [593, 309] on div "共 2 筆, 1 / 1 全部展開" at bounding box center [535, 313] width 777 height 20
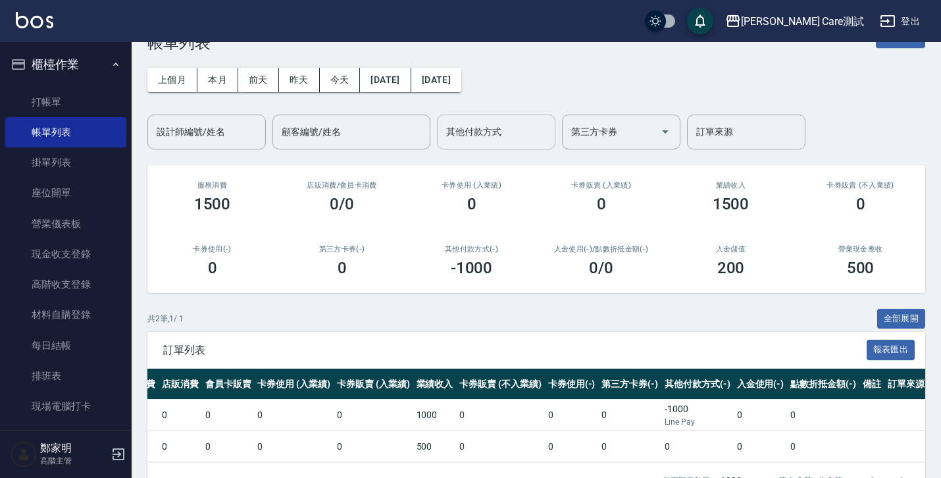
scroll to position [85, 0]
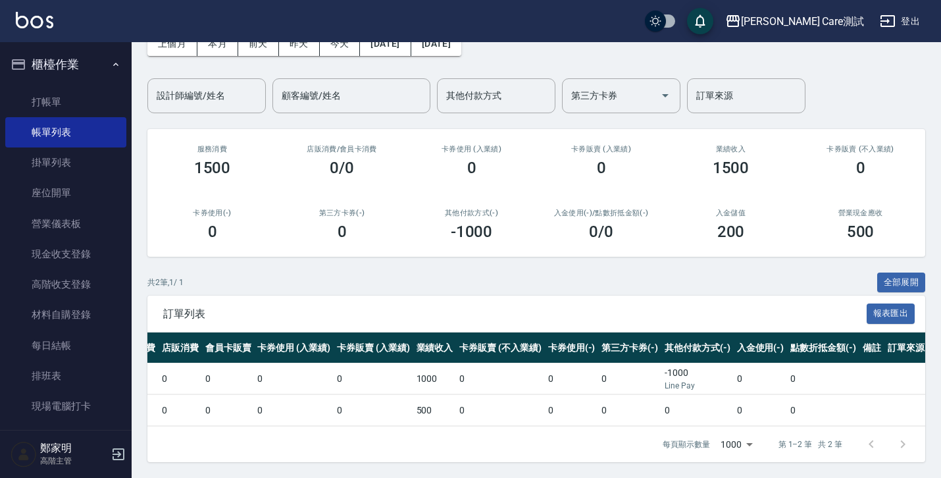
click at [95, 65] on button "櫃檯作業" at bounding box center [65, 64] width 121 height 34
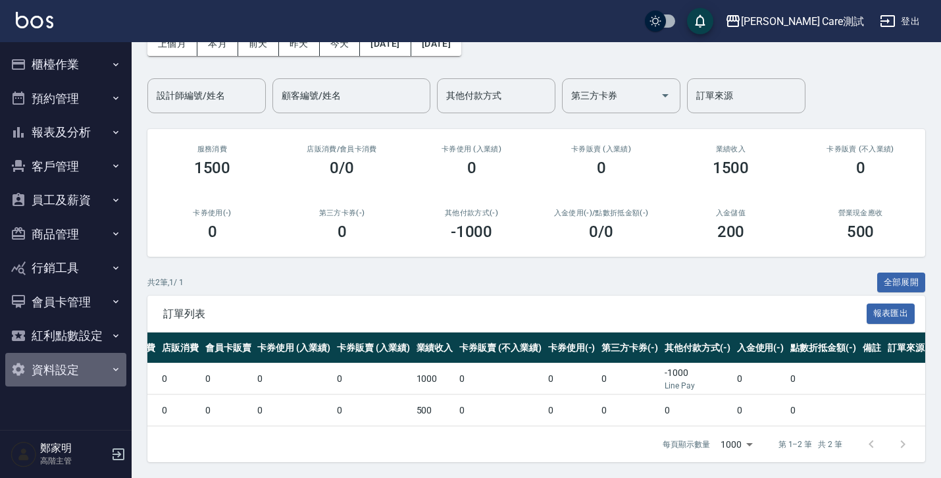
click at [100, 380] on button "資料設定" at bounding box center [65, 370] width 121 height 34
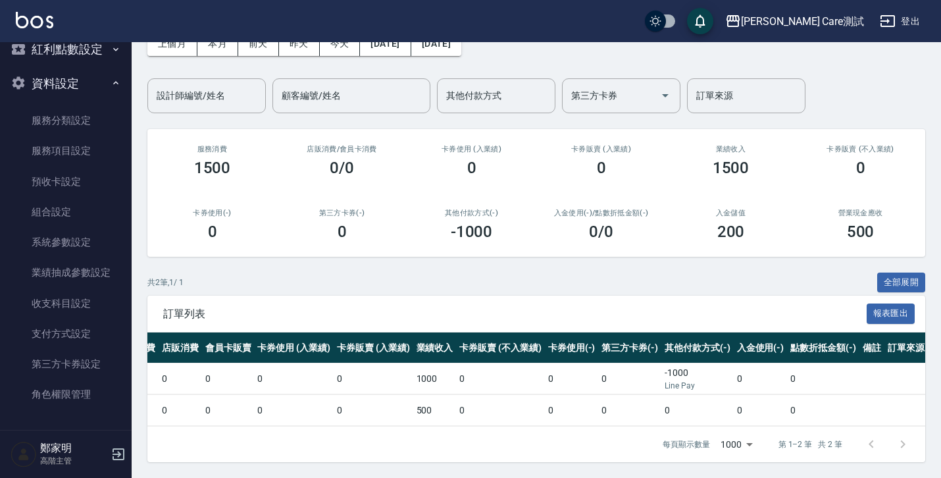
scroll to position [287, 0]
click at [91, 385] on link "角色權限管理" at bounding box center [65, 393] width 121 height 30
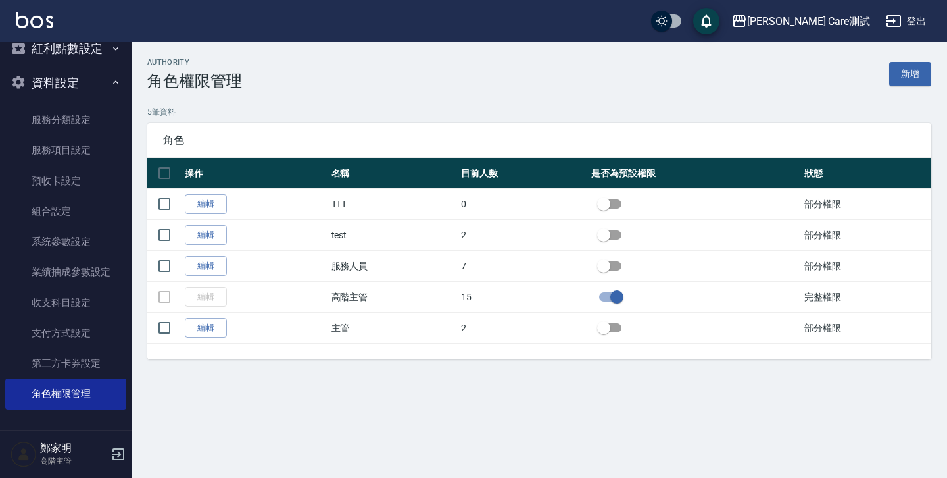
click at [589, 462] on div "authority 角色權限管理 新增 5 筆資料 角色 操作 名稱 目前人數 是否為預設權限 狀態 編輯 TTT 0 部分權限 編輯 test 2 部分權限…" at bounding box center [473, 239] width 947 height 478
click at [584, 446] on div "authority 角色權限管理 新增 5 筆資料 角色 操作 名稱 目前人數 是否為預設權限 狀態 編輯 TTT 0 部分權限 編輯 test 2 部分權限…" at bounding box center [473, 239] width 947 height 478
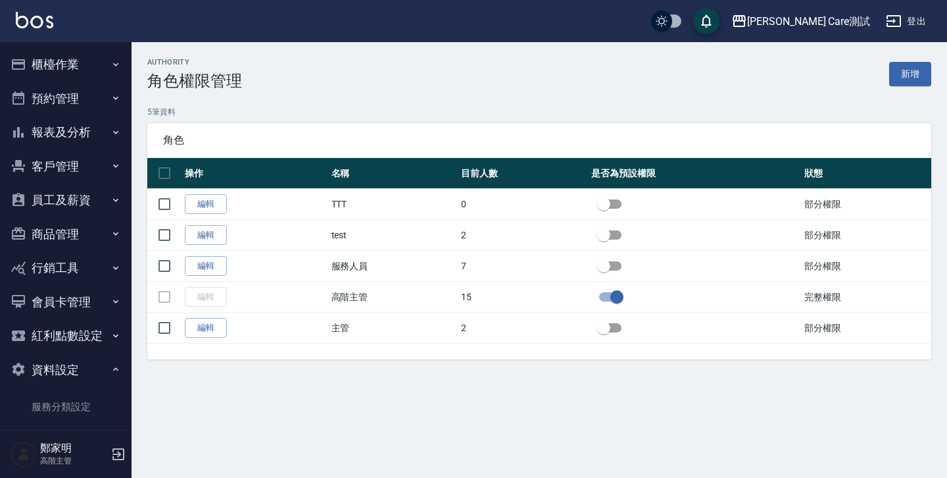
scroll to position [287, 0]
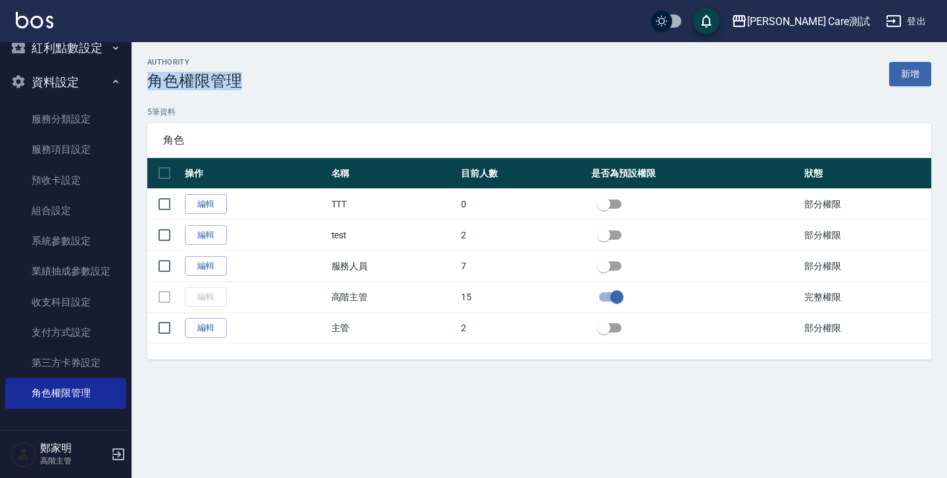
copy h3 "角色權限管理"
drag, startPoint x: 151, startPoint y: 78, endPoint x: 274, endPoint y: 80, distance: 122.4
click at [274, 80] on div "authority 角色權限管理 新增" at bounding box center [539, 74] width 784 height 32
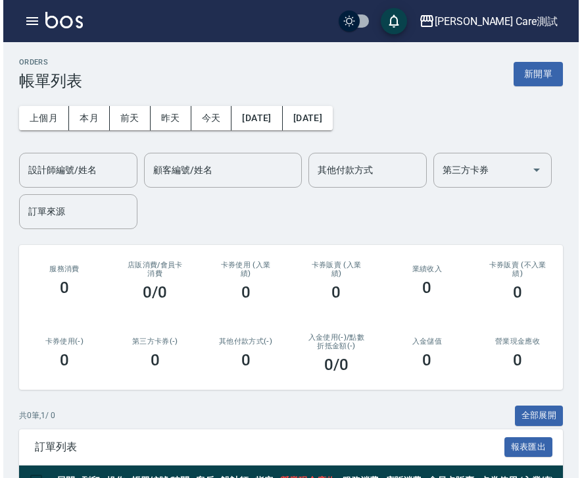
scroll to position [80, 0]
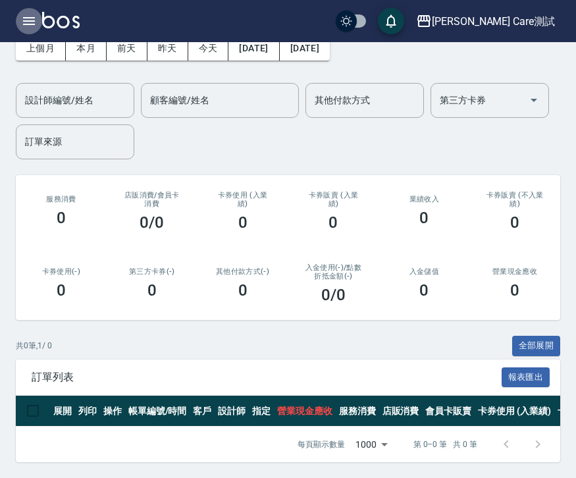
click at [26, 16] on icon "button" at bounding box center [29, 21] width 16 height 16
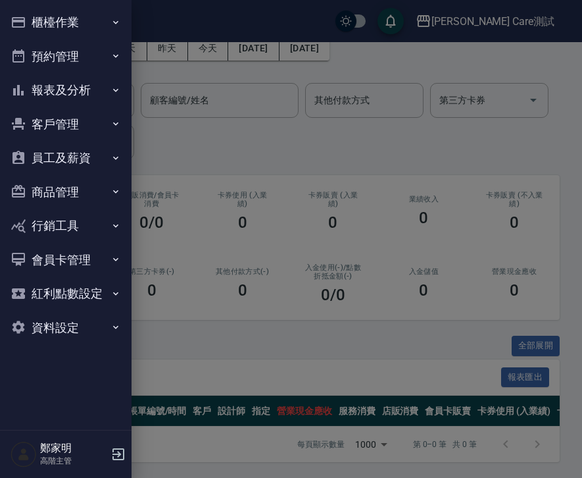
click at [82, 330] on button "資料設定" at bounding box center [65, 327] width 121 height 34
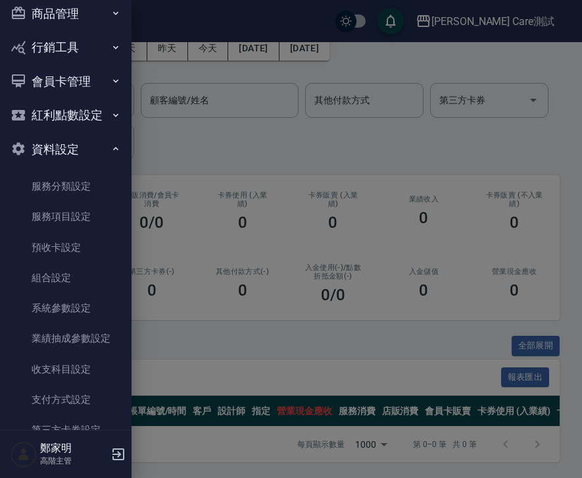
scroll to position [245, 0]
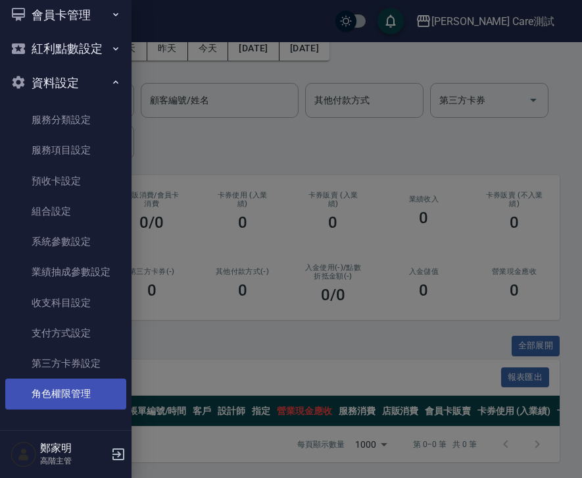
click at [89, 385] on link "角色權限管理" at bounding box center [65, 393] width 121 height 30
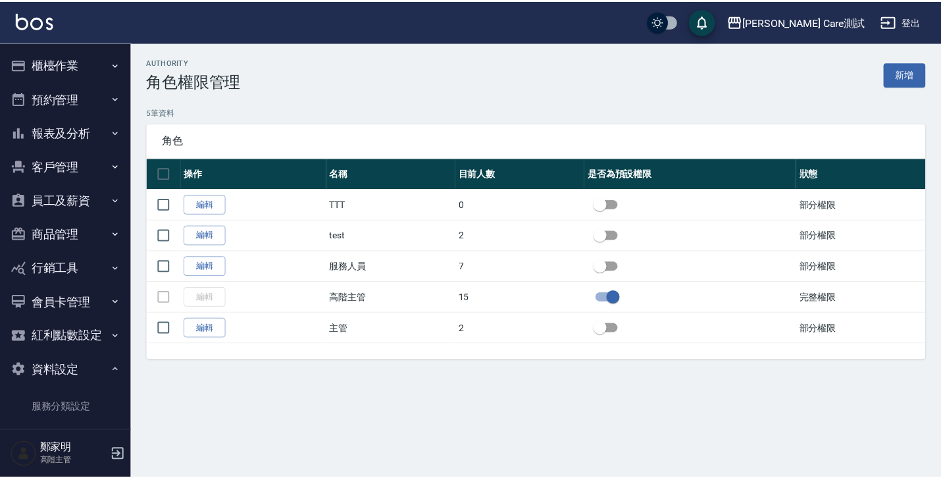
scroll to position [287, 0]
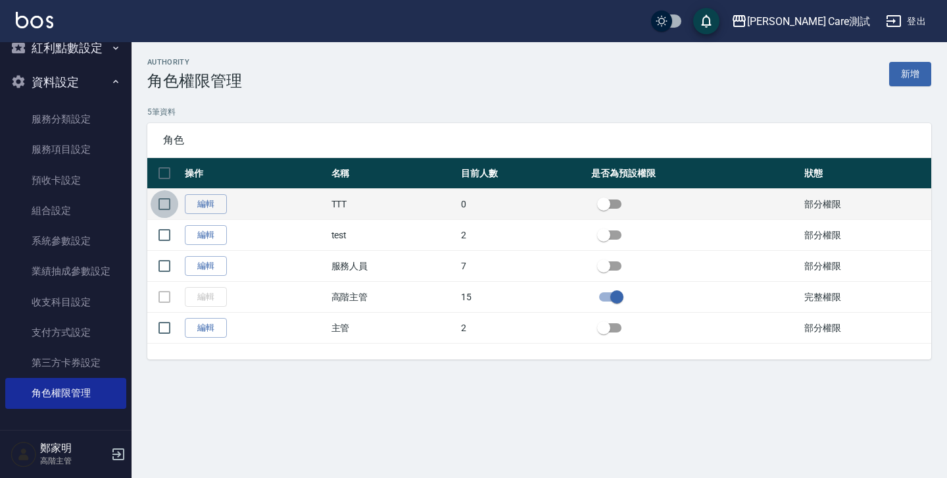
click at [165, 207] on input "checkbox" at bounding box center [165, 204] width 28 height 28
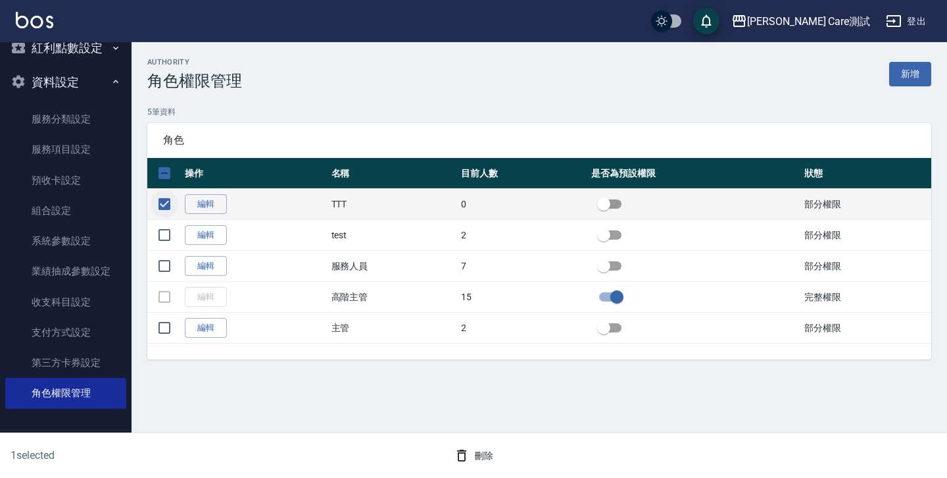
click at [165, 207] on input "checkbox" at bounding box center [165, 204] width 28 height 28
checkbox input "false"
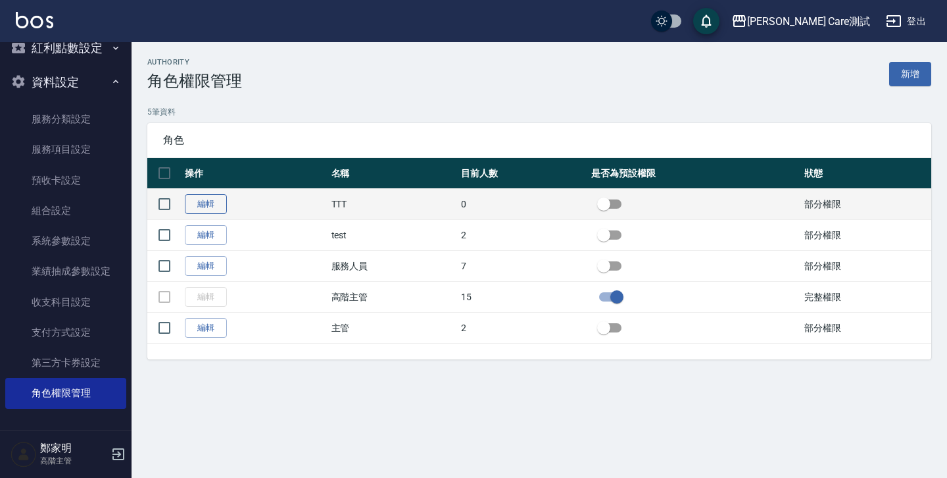
click at [211, 207] on link "編輯" at bounding box center [206, 204] width 42 height 20
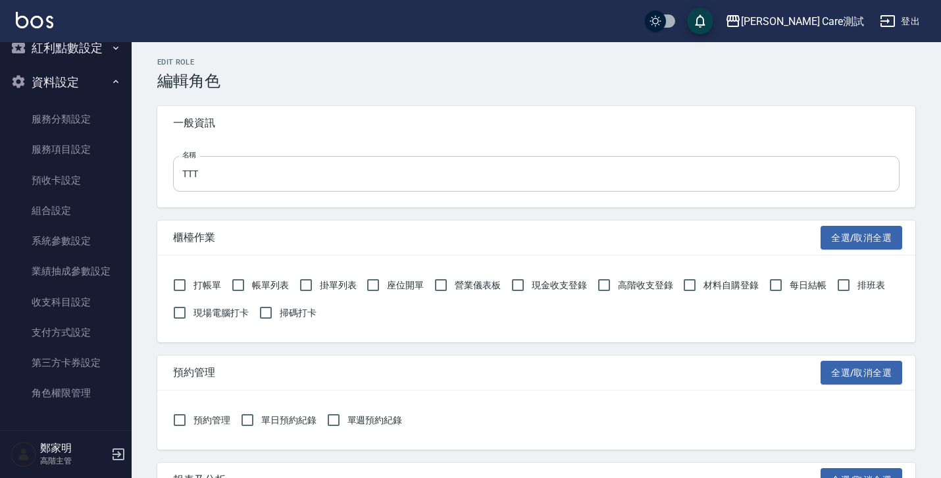
click at [232, 178] on input "TTT" at bounding box center [536, 174] width 726 height 36
click at [252, 220] on div "櫃檯作業 全選/取消全選" at bounding box center [536, 237] width 758 height 34
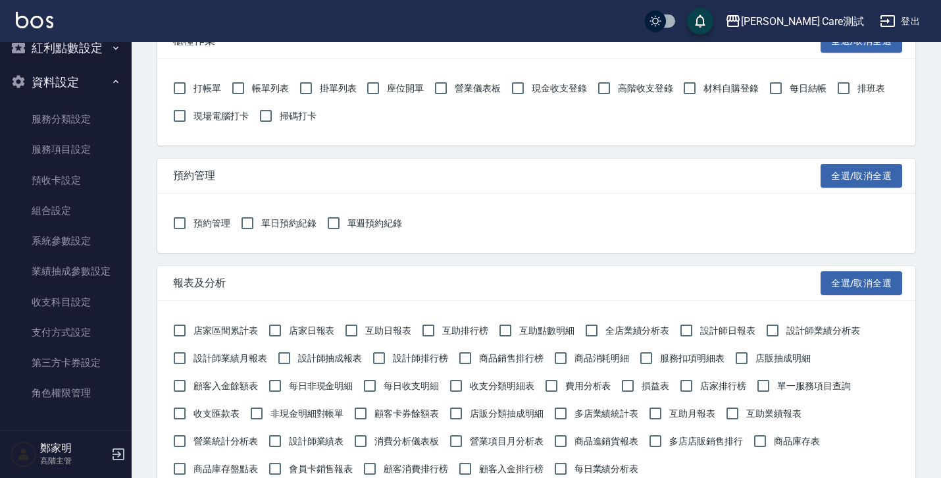
scroll to position [117, 0]
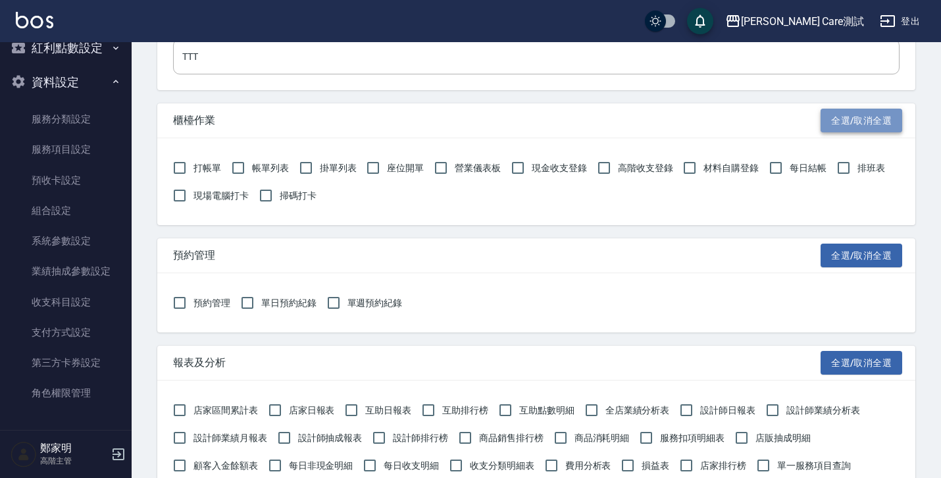
click at [843, 126] on button "全選/取消全選" at bounding box center [861, 121] width 82 height 24
checkbox input "true"
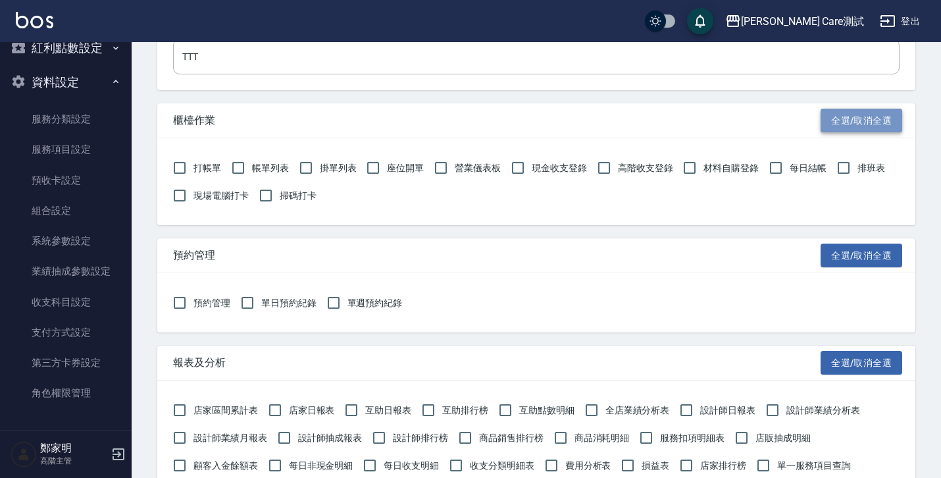
checkbox input "true"
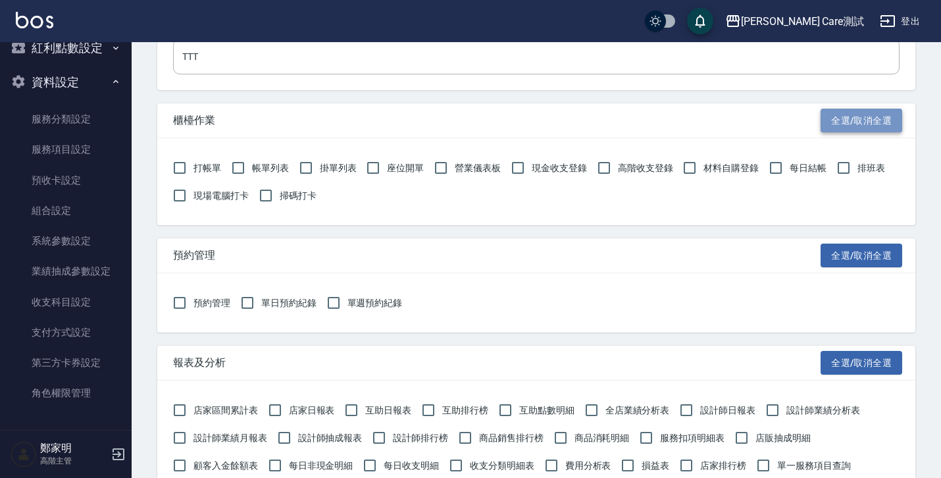
checkbox input "true"
click at [843, 126] on button "全選/取消全選" at bounding box center [861, 121] width 82 height 24
checkbox input "false"
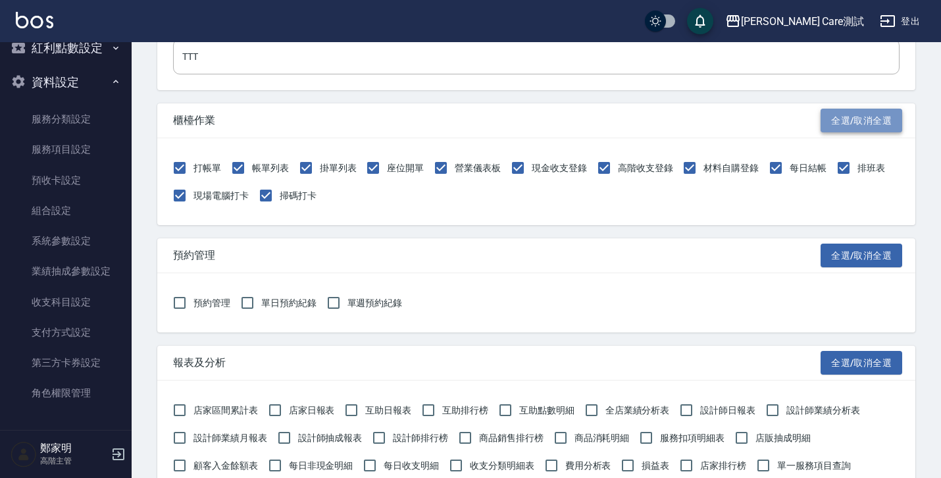
checkbox input "false"
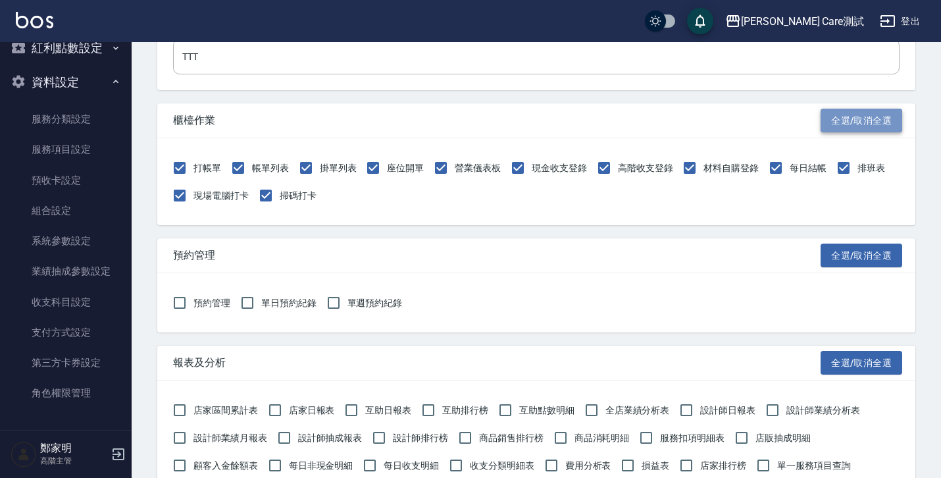
checkbox input "false"
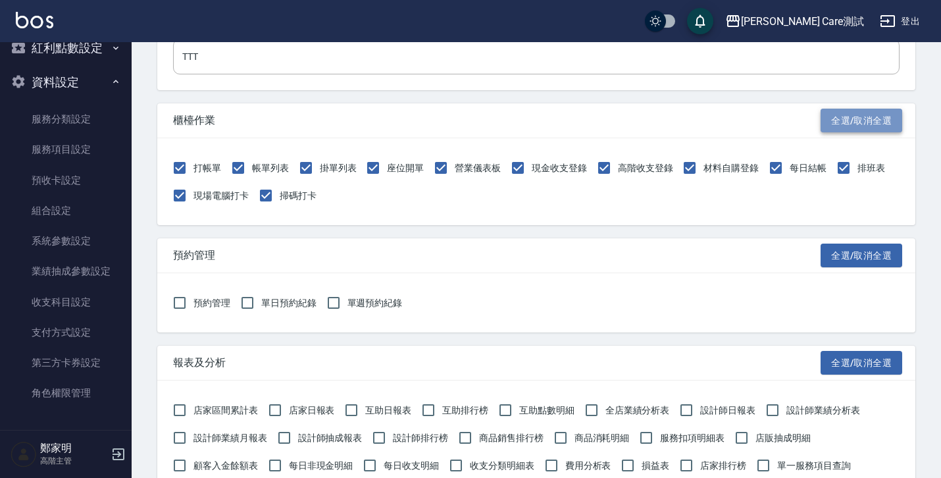
checkbox input "false"
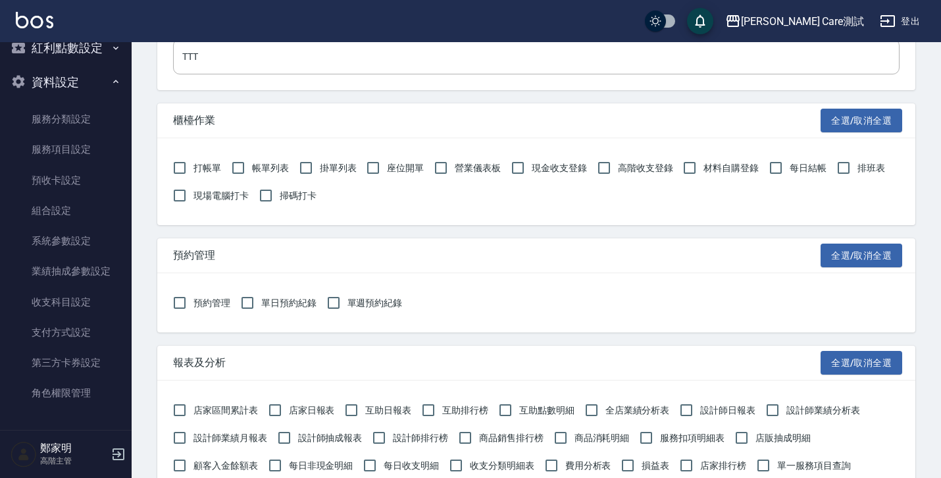
click at [547, 222] on div "打帳單 帳單列表 掛單列表 座位開單 營業儀表板 現金收支登錄 高階收支登錄 材料自購登錄 每日結帳 排班表 現場電腦打卡 掃碼打卡" at bounding box center [536, 181] width 758 height 87
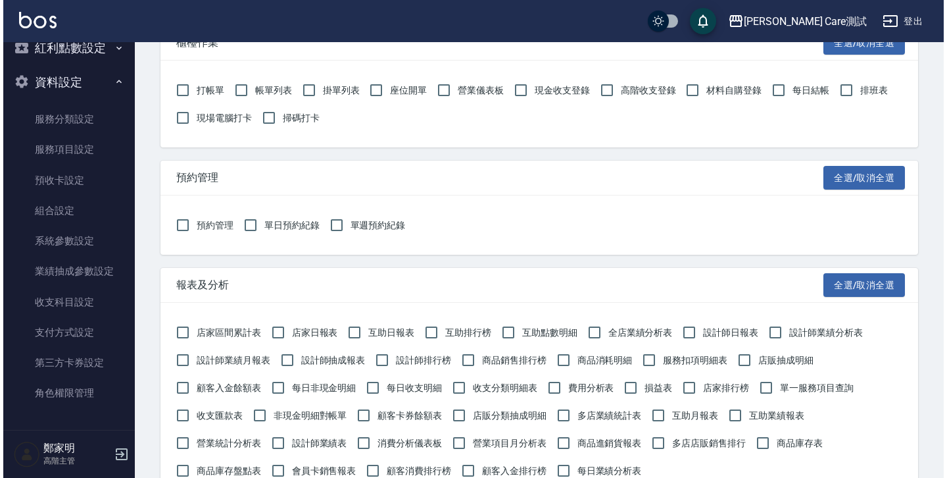
scroll to position [0, 0]
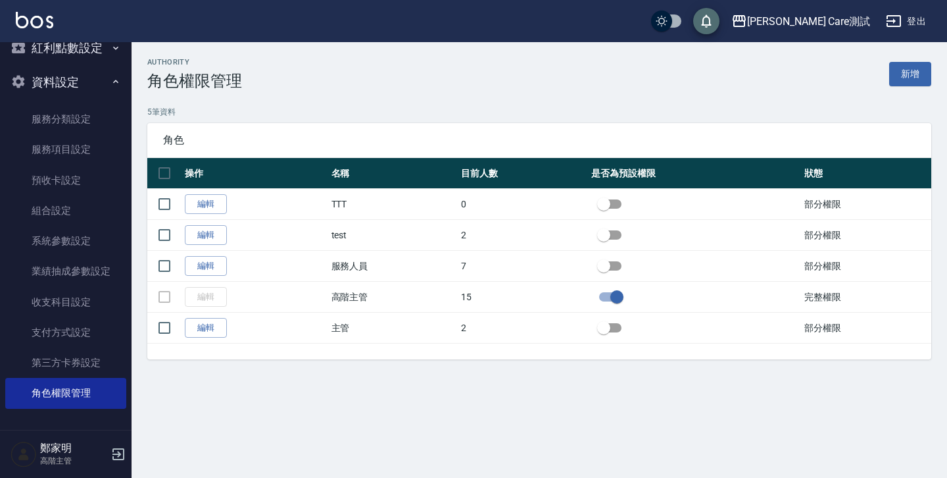
click at [720, 12] on button "save" at bounding box center [706, 21] width 26 height 26
click at [800, 58] on div "authority 角色權限管理 新增" at bounding box center [539, 74] width 784 height 32
click at [896, 80] on link "新增" at bounding box center [910, 74] width 42 height 24
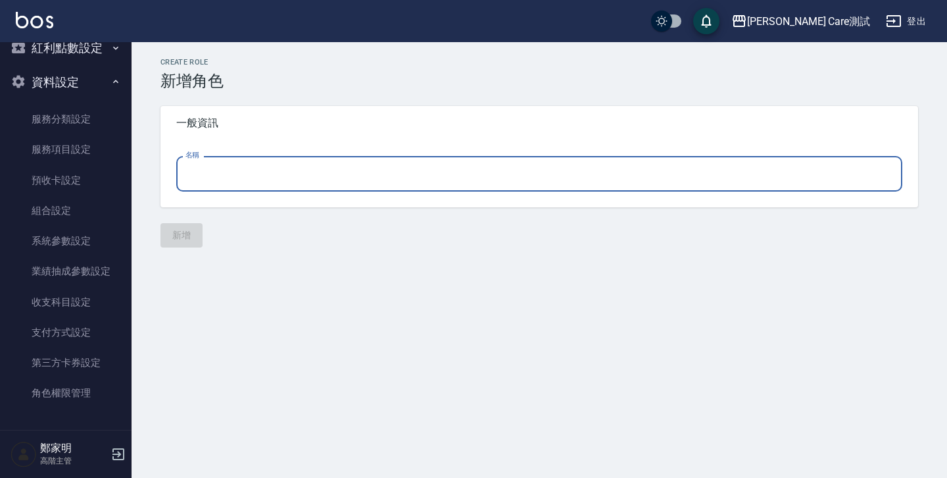
click at [526, 182] on input "名稱" at bounding box center [539, 174] width 726 height 36
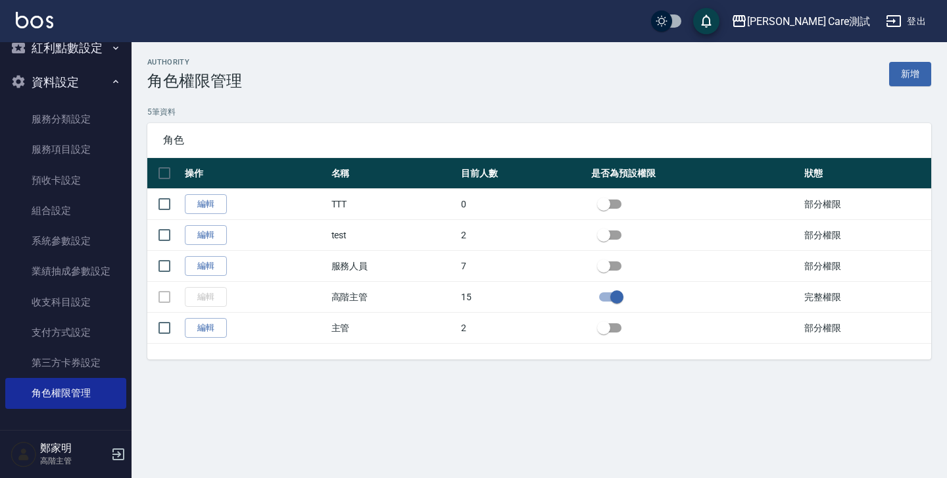
click at [428, 111] on p "5 筆資料" at bounding box center [539, 112] width 784 height 12
click at [381, 130] on div "角色" at bounding box center [539, 140] width 784 height 34
